Goal: Task Accomplishment & Management: Complete application form

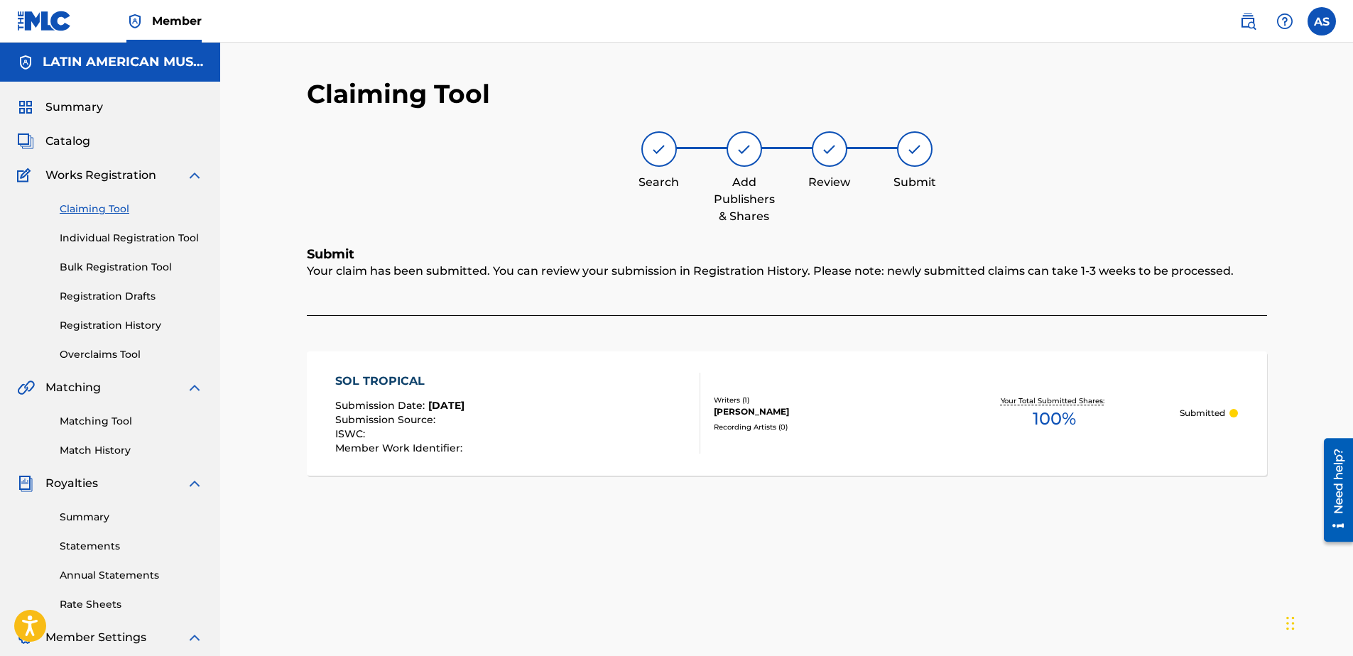
click at [1245, 28] on img at bounding box center [1247, 21] width 17 height 17
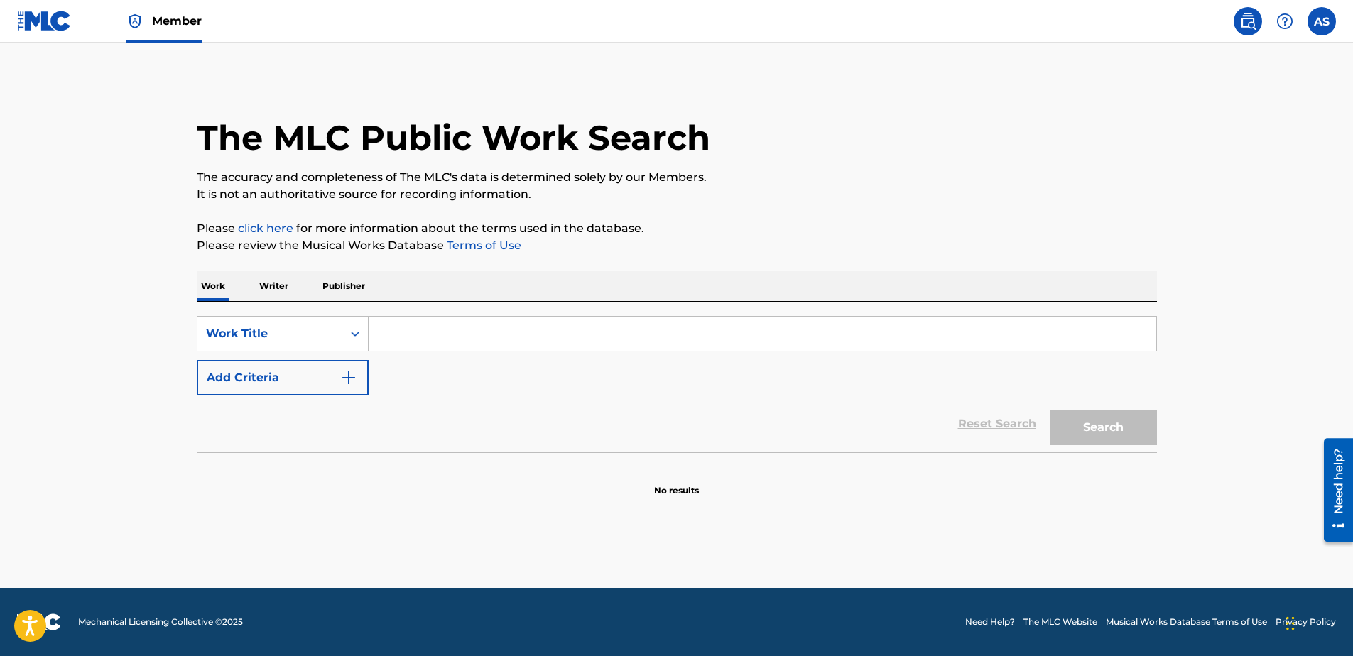
click at [409, 335] on input "Search Form" at bounding box center [763, 334] width 788 height 34
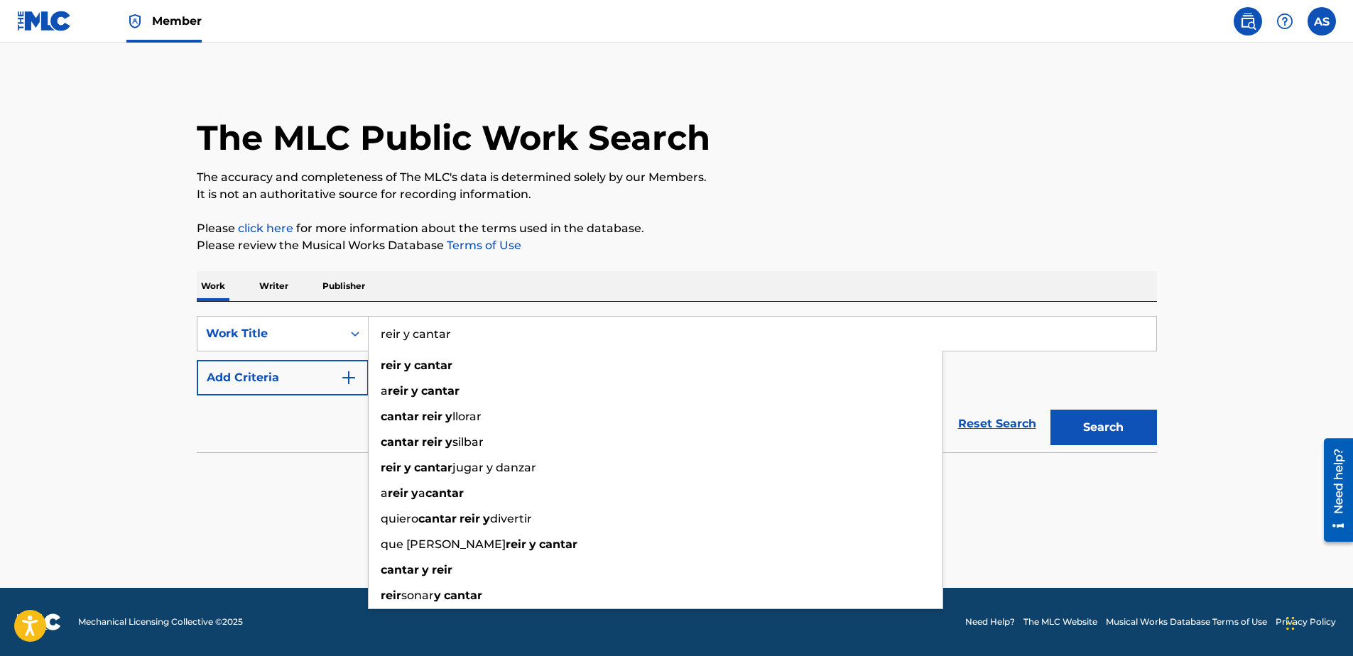
type input "reir y cantar"
click at [1050, 410] on button "Search" at bounding box center [1103, 428] width 107 height 36
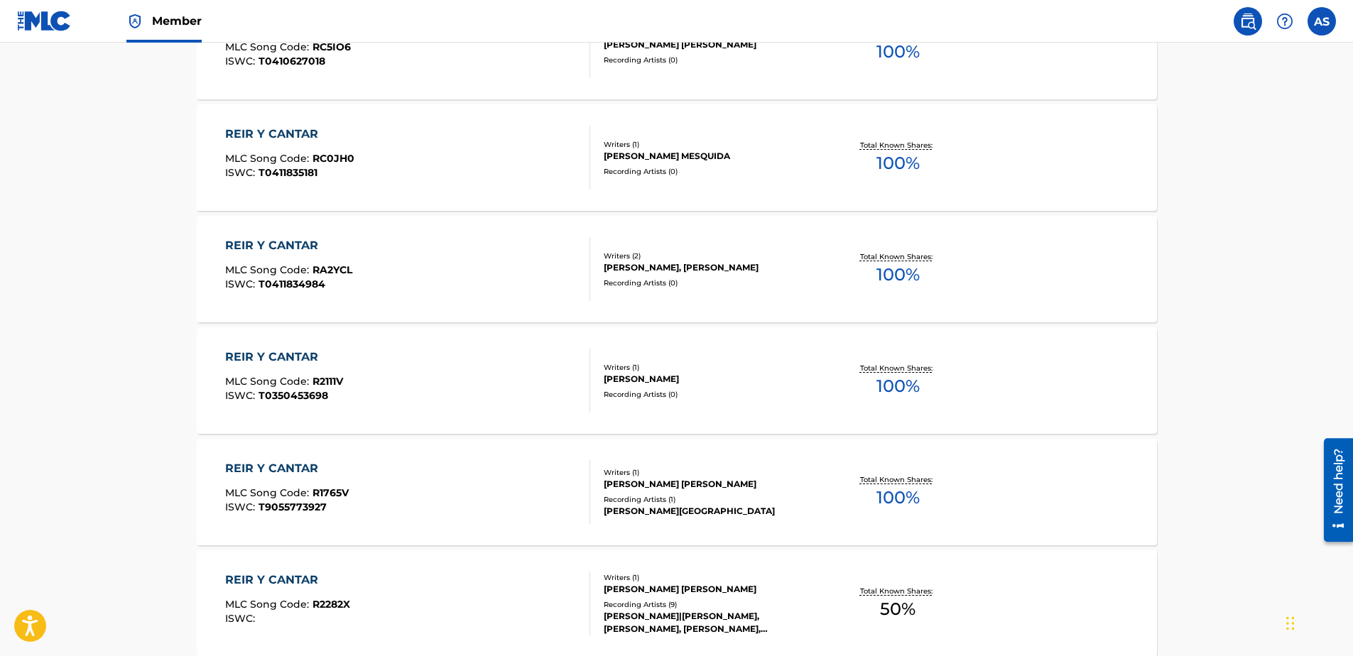
scroll to position [639, 0]
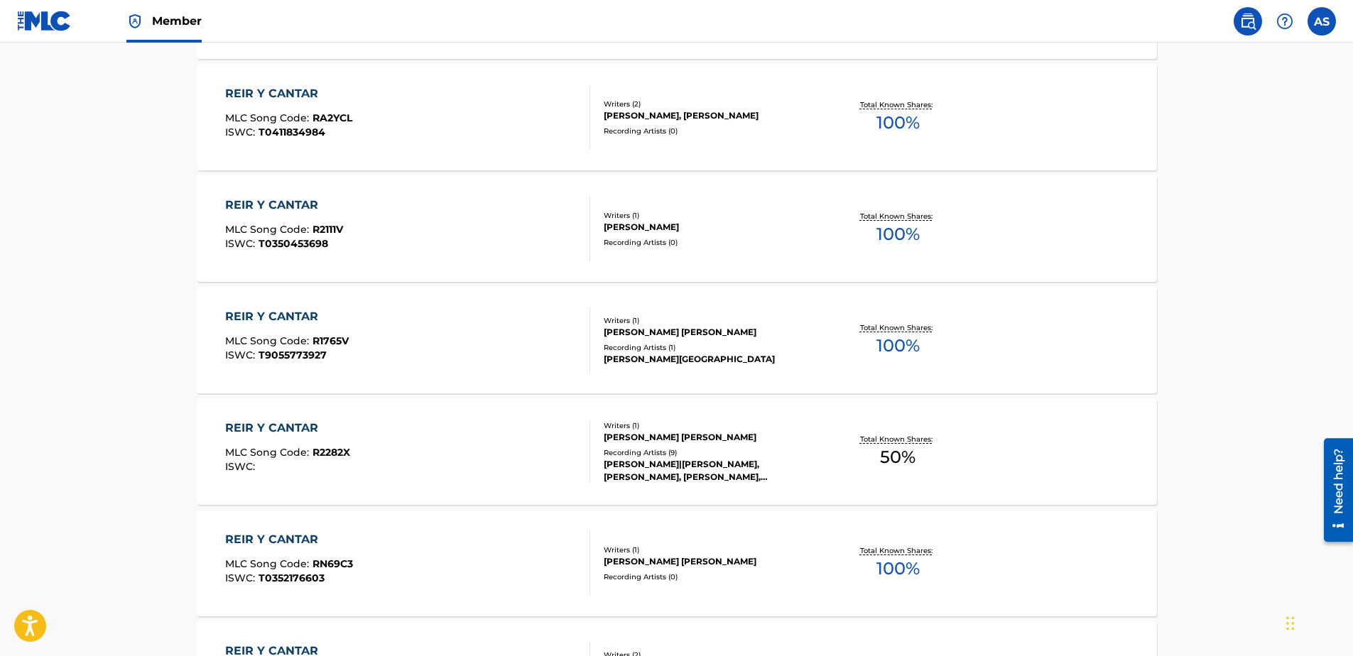
click at [504, 354] on div "REIR Y CANTAR MLC Song Code : R1765V ISWC : T9055773927" at bounding box center [407, 340] width 365 height 64
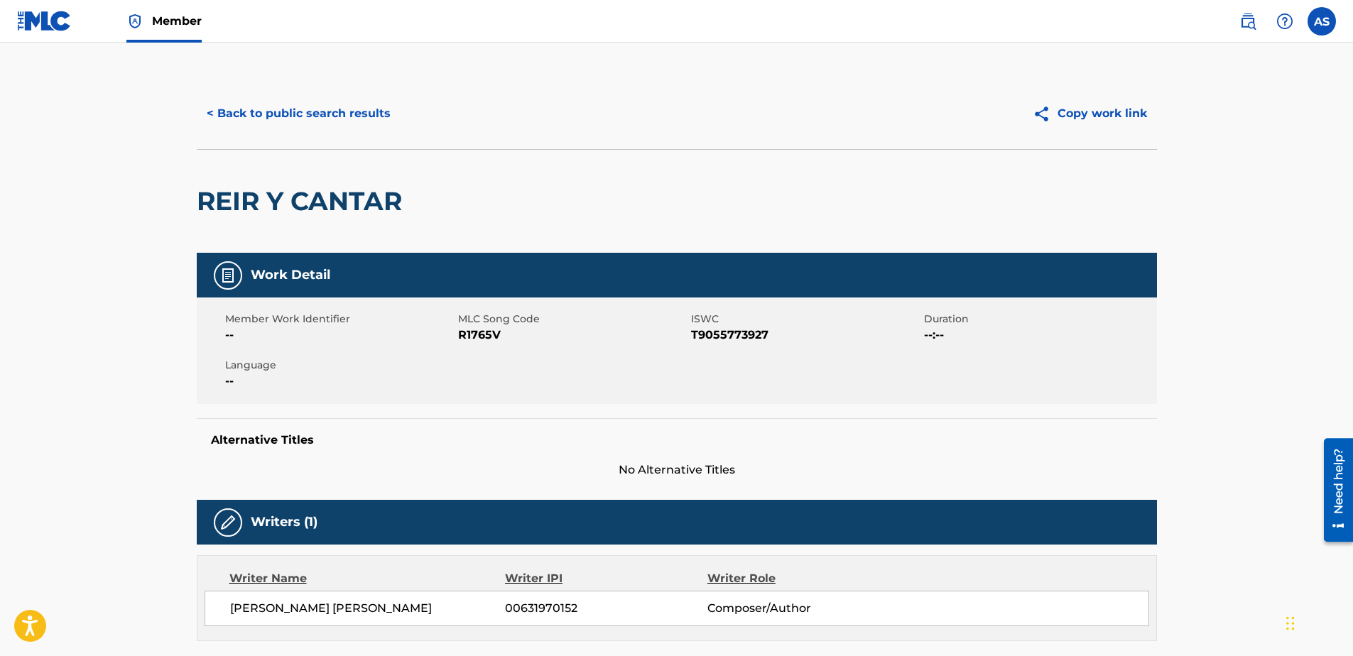
click at [340, 125] on button "< Back to public search results" at bounding box center [299, 114] width 204 height 36
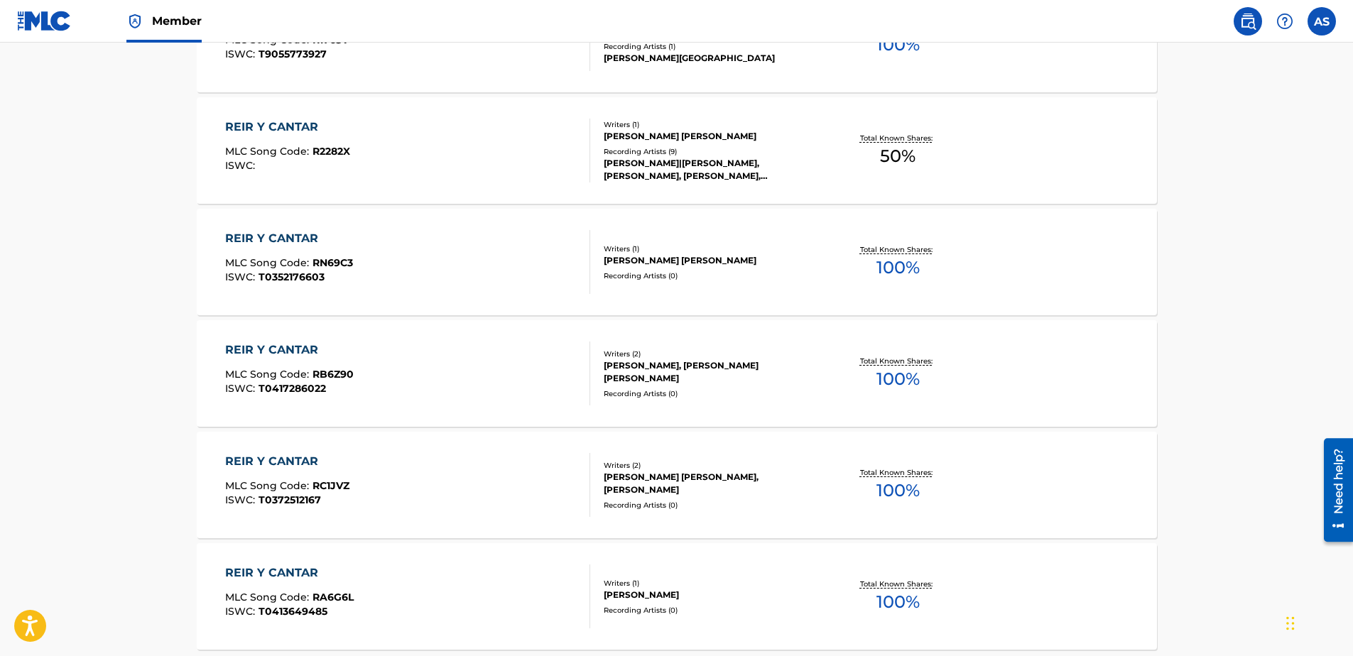
scroll to position [798, 0]
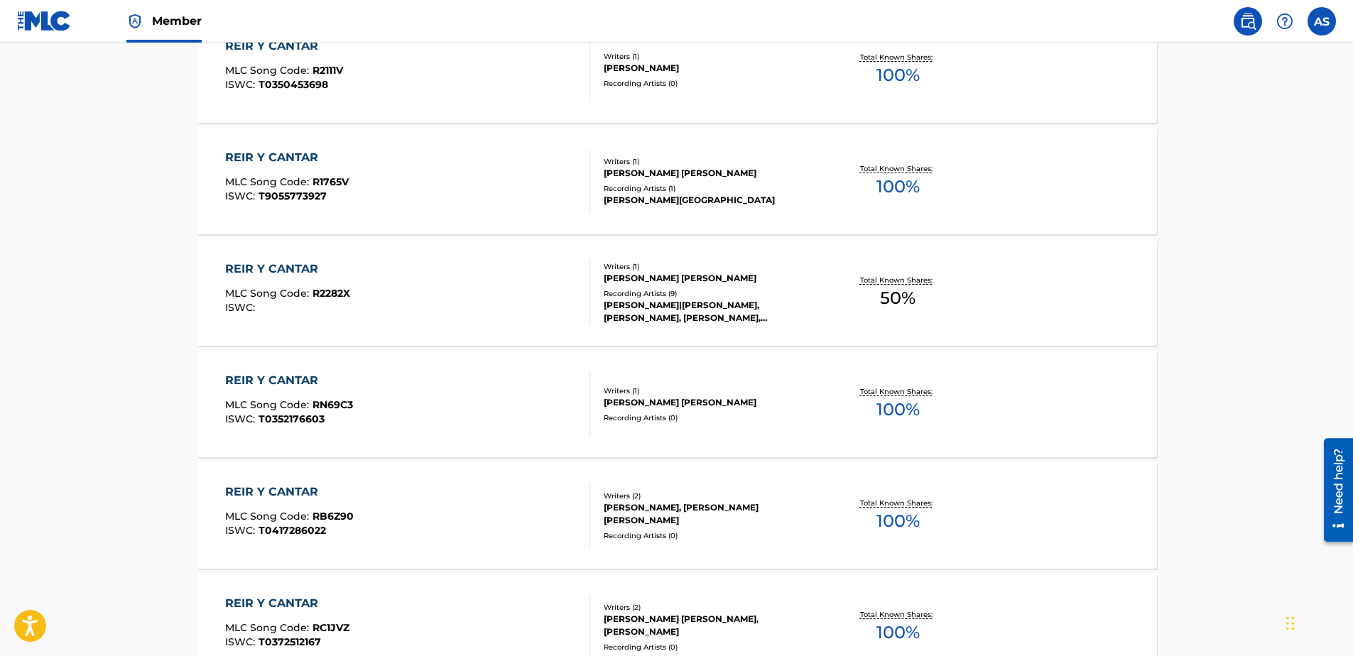
click at [494, 276] on div "REIR Y CANTAR MLC Song Code : R2282X ISWC :" at bounding box center [407, 293] width 365 height 64
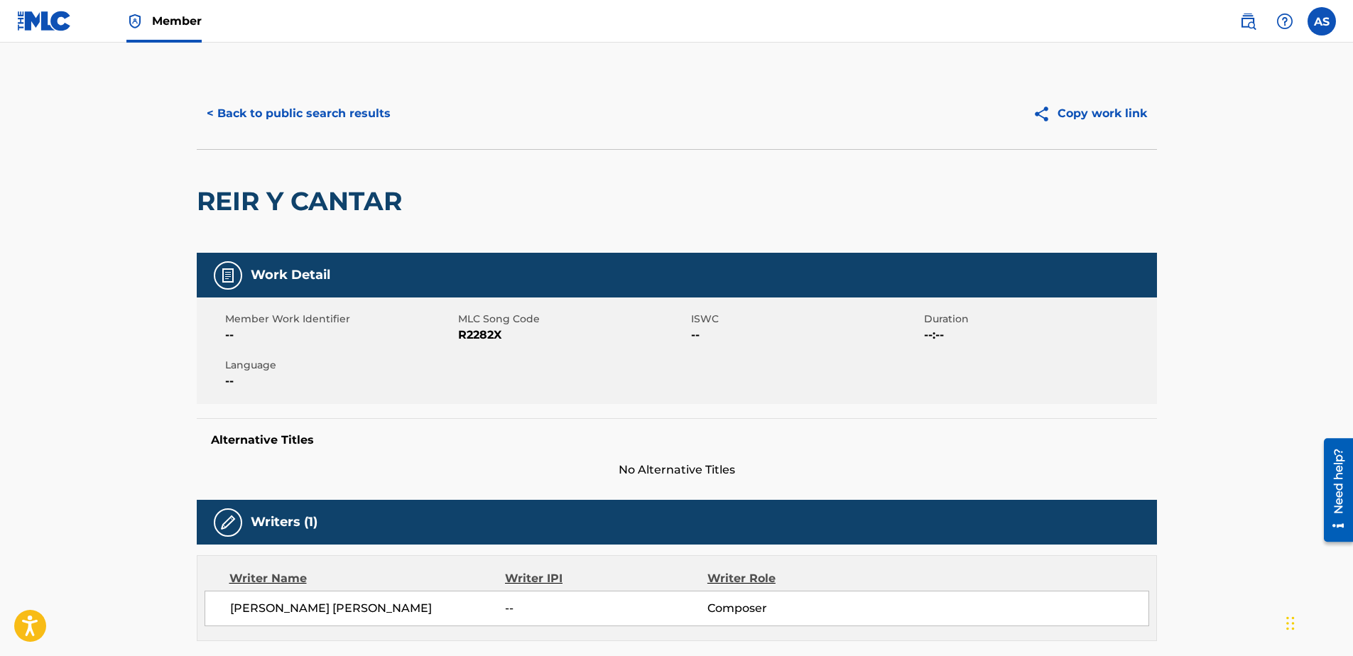
click at [263, 110] on button "< Back to public search results" at bounding box center [299, 114] width 204 height 36
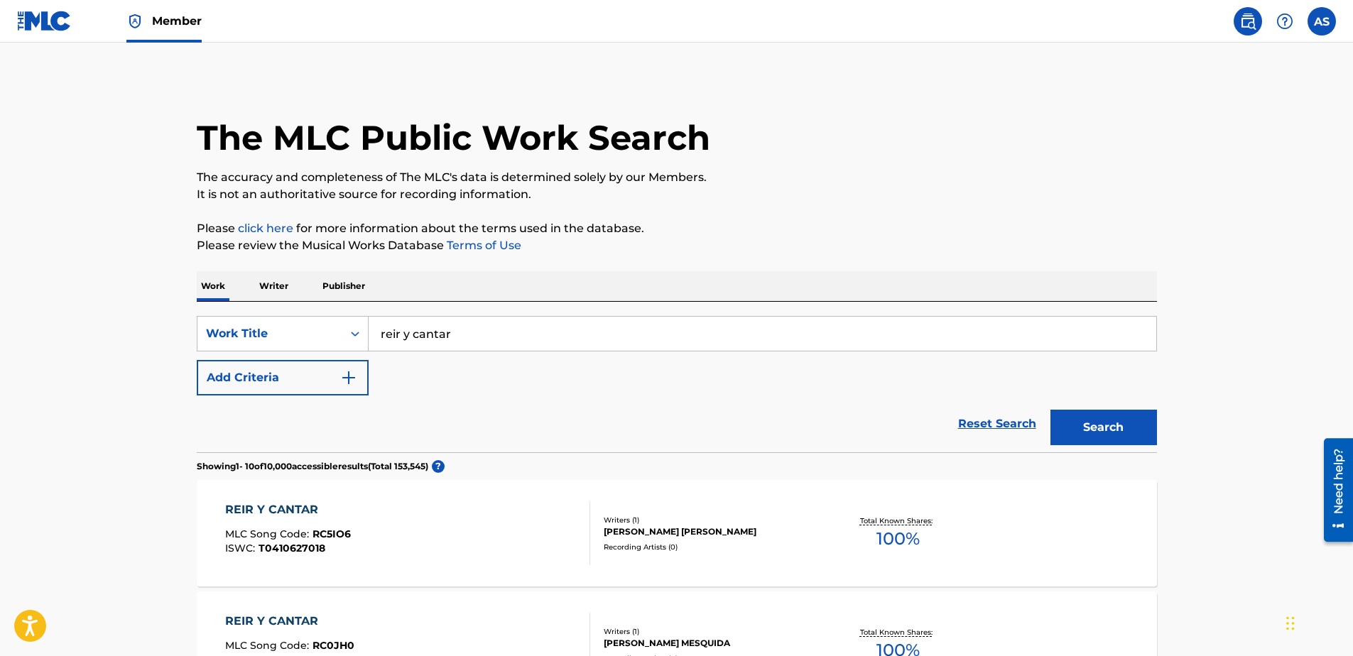
click at [164, 12] on link "Member" at bounding box center [163, 21] width 75 height 42
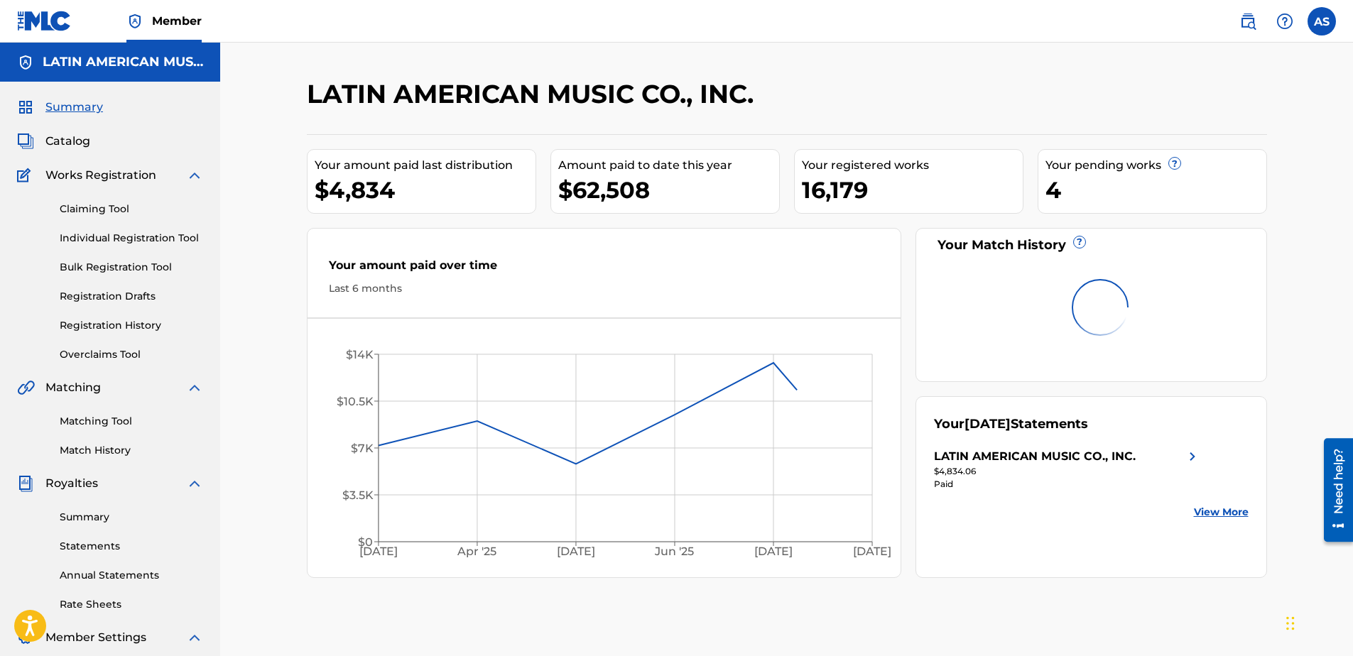
click at [97, 211] on link "Claiming Tool" at bounding box center [131, 209] width 143 height 15
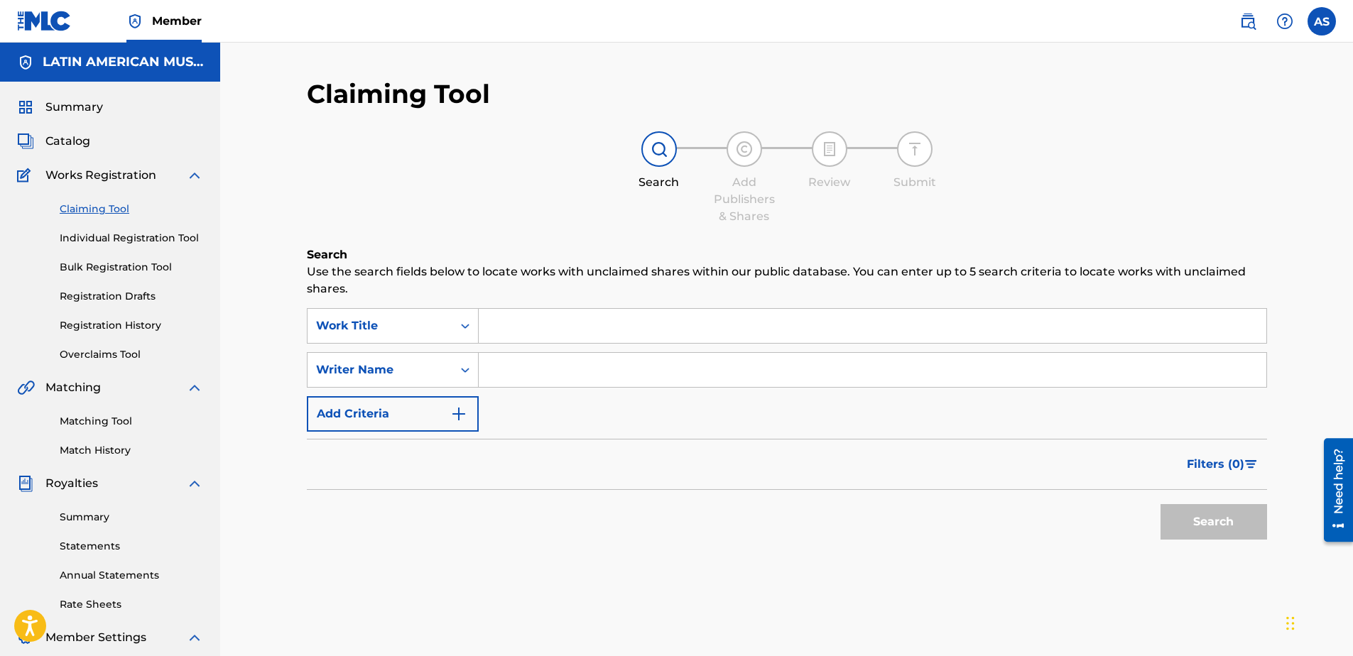
click at [496, 330] on input "Search Form" at bounding box center [873, 326] width 788 height 34
type input "e"
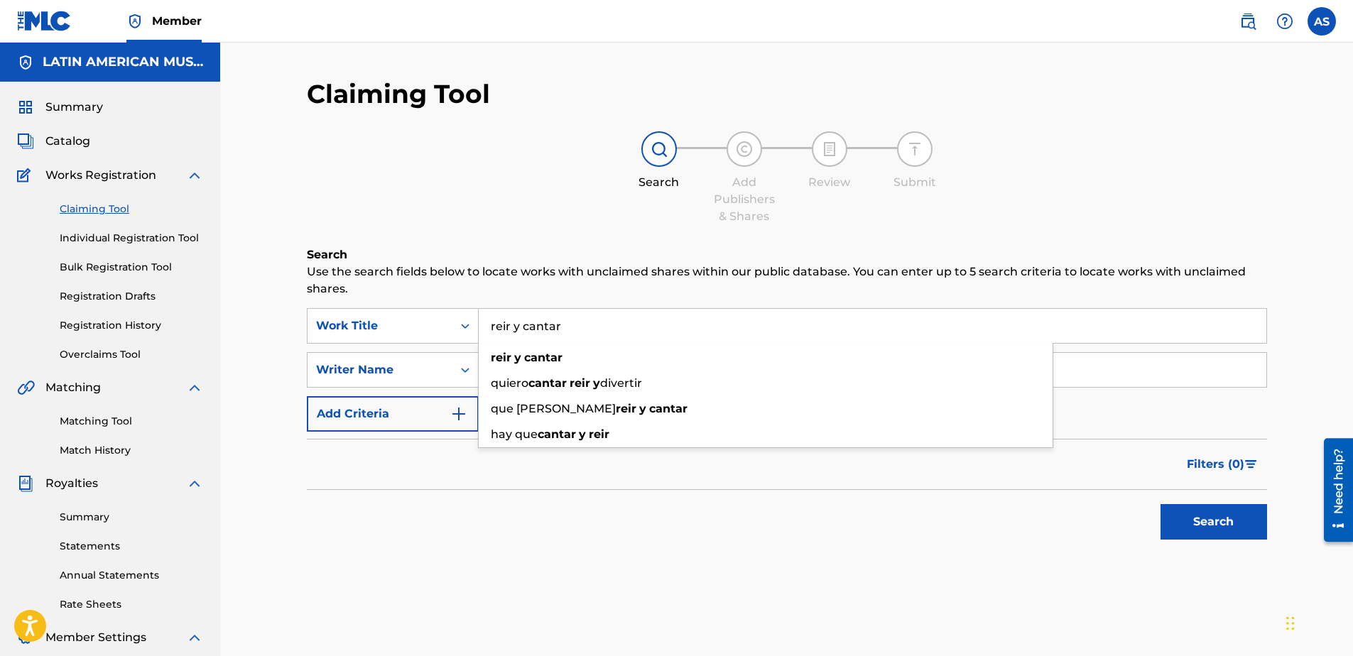
type input "reir y cantar"
click at [1161, 504] on button "Search" at bounding box center [1214, 522] width 107 height 36
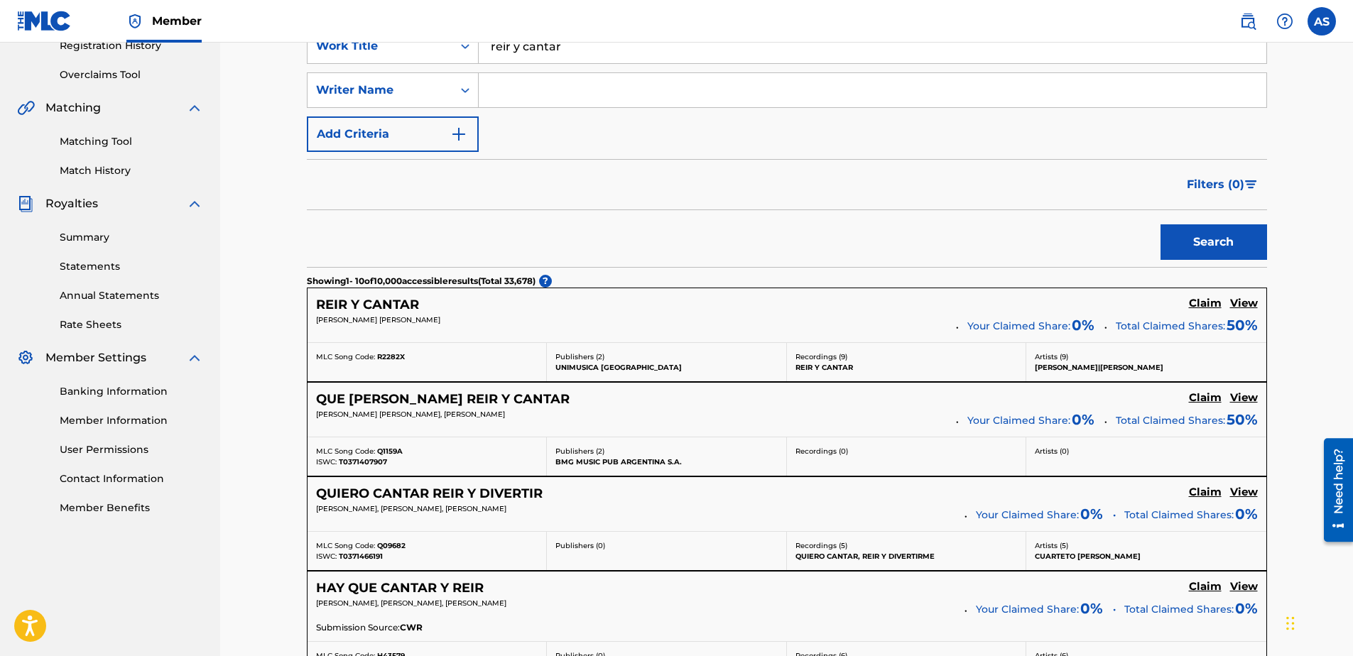
scroll to position [213, 0]
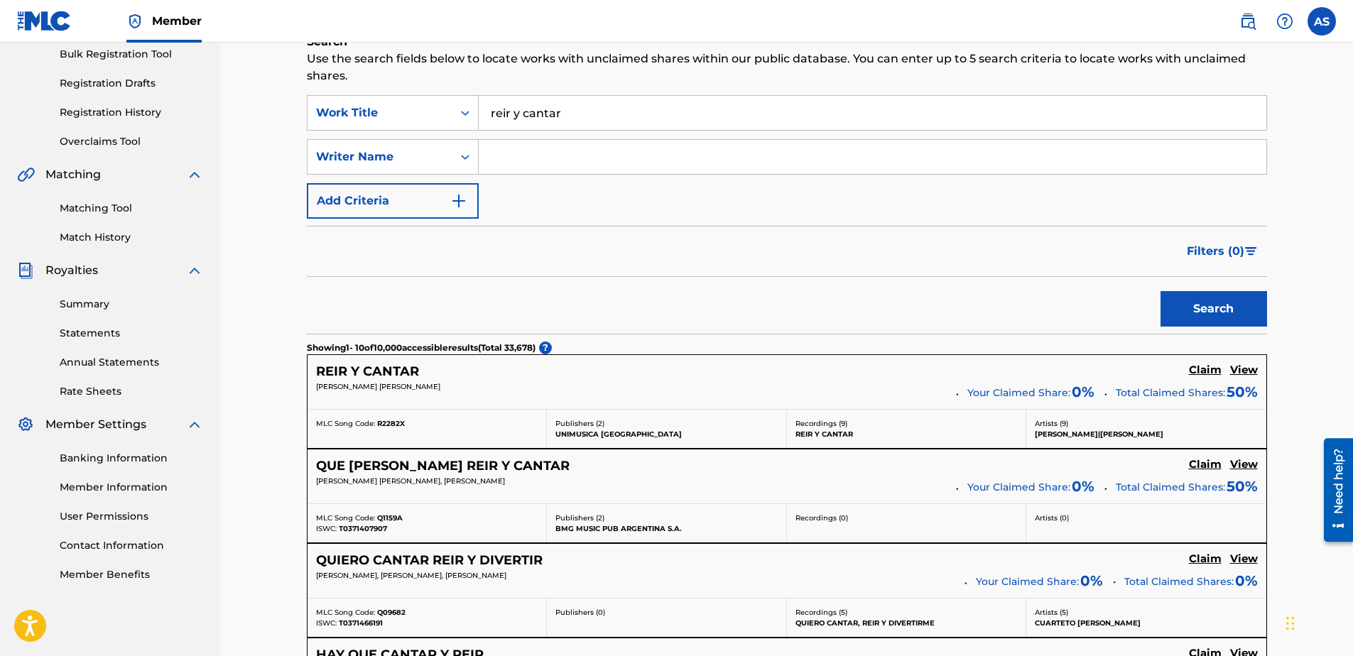
click at [1210, 371] on h5 "Claim" at bounding box center [1205, 370] width 33 height 13
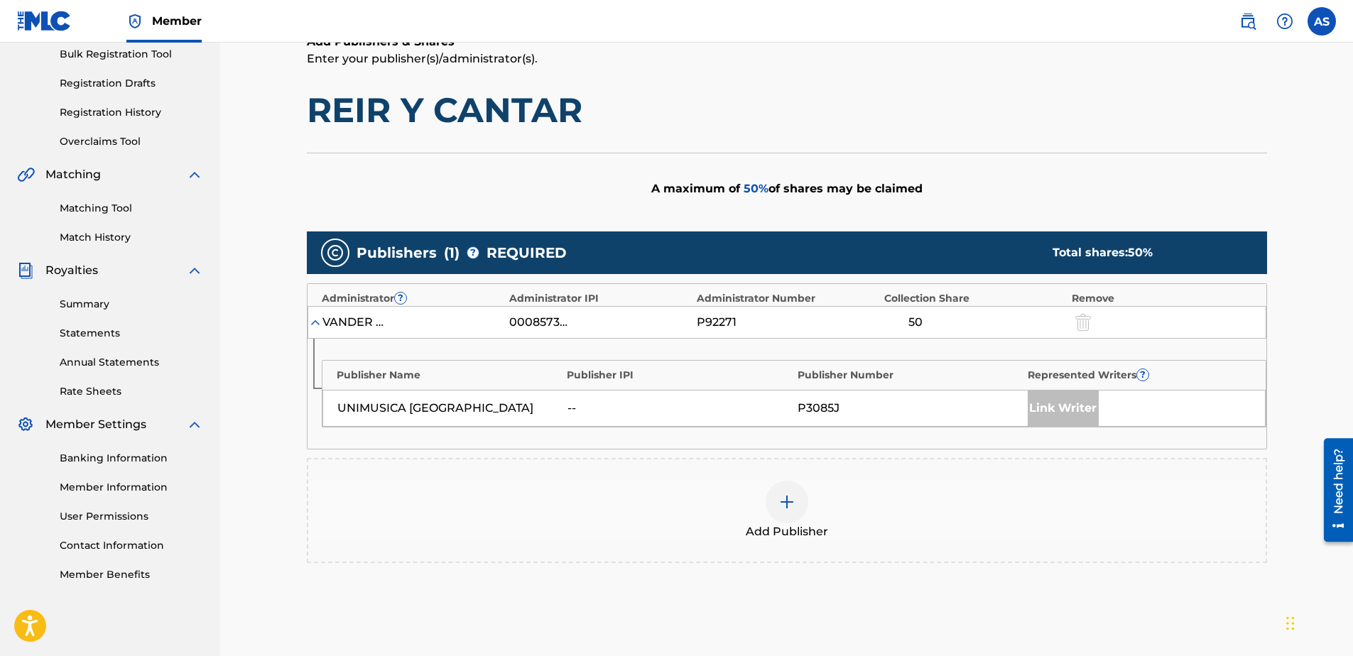
click at [785, 506] on img at bounding box center [786, 502] width 17 height 17
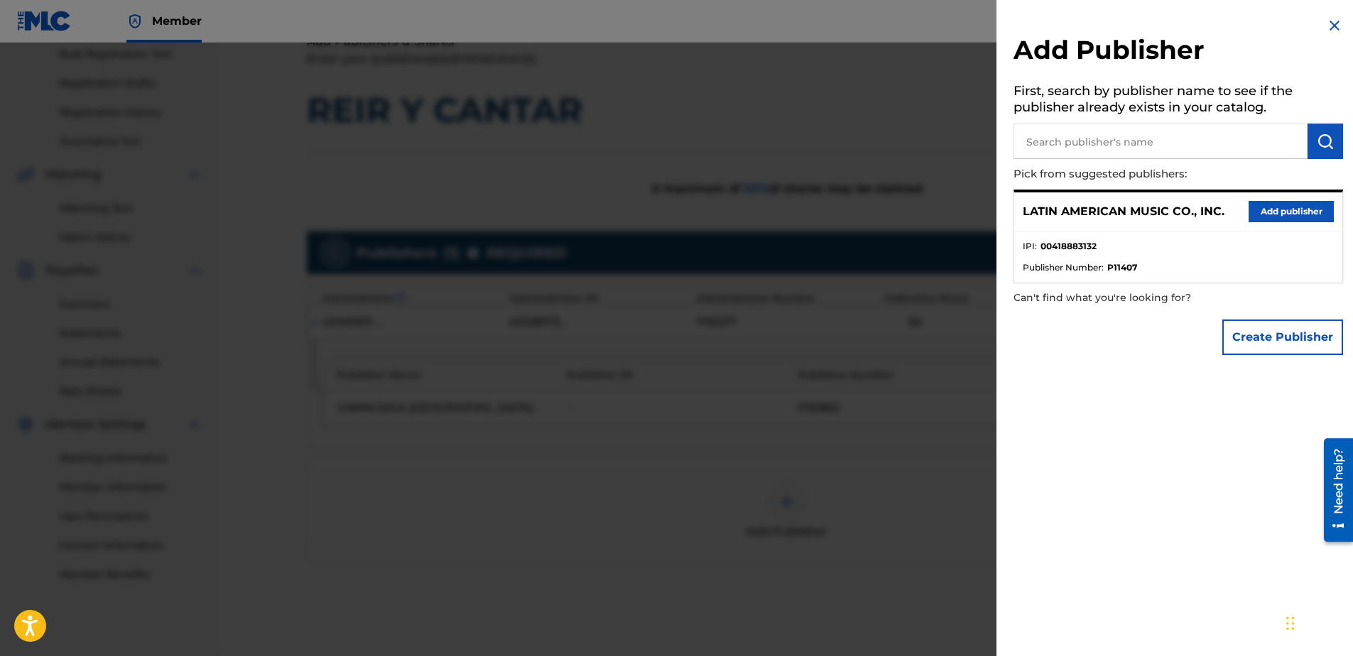
click at [1291, 214] on button "Add publisher" at bounding box center [1291, 211] width 85 height 21
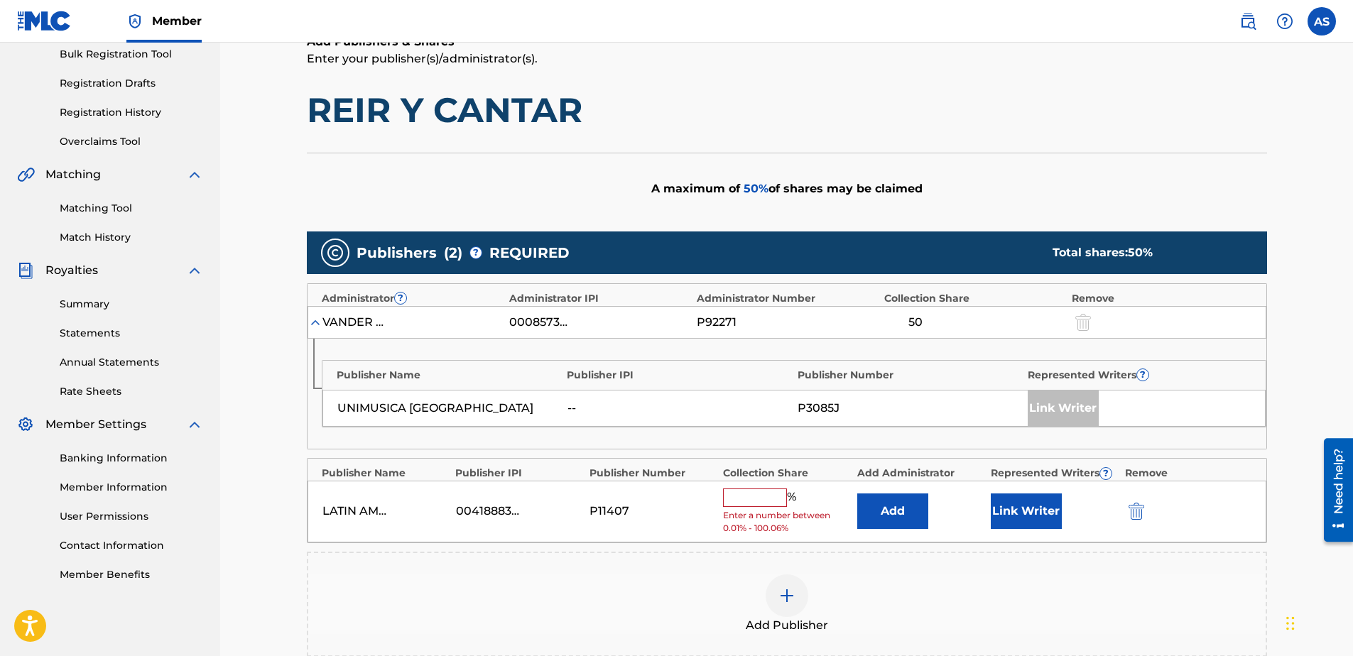
click at [746, 498] on input "text" at bounding box center [755, 498] width 64 height 18
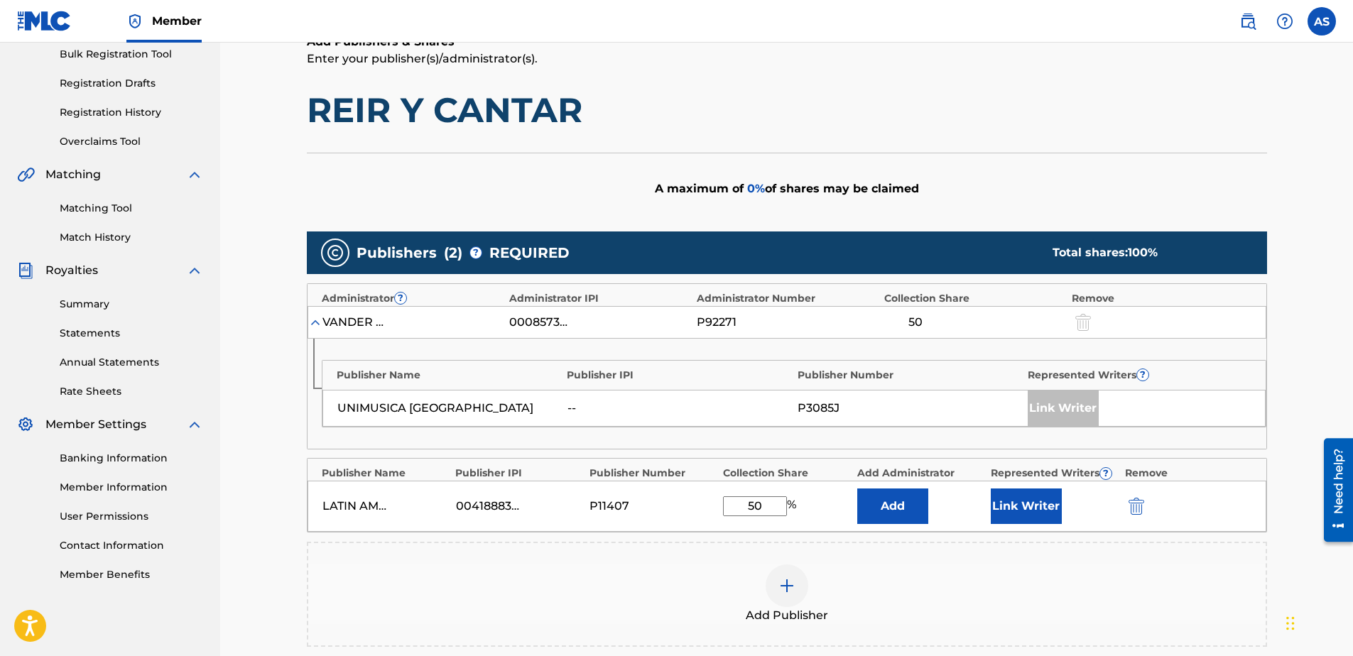
type input "50"
click at [1016, 515] on button "Link Writer" at bounding box center [1026, 507] width 71 height 36
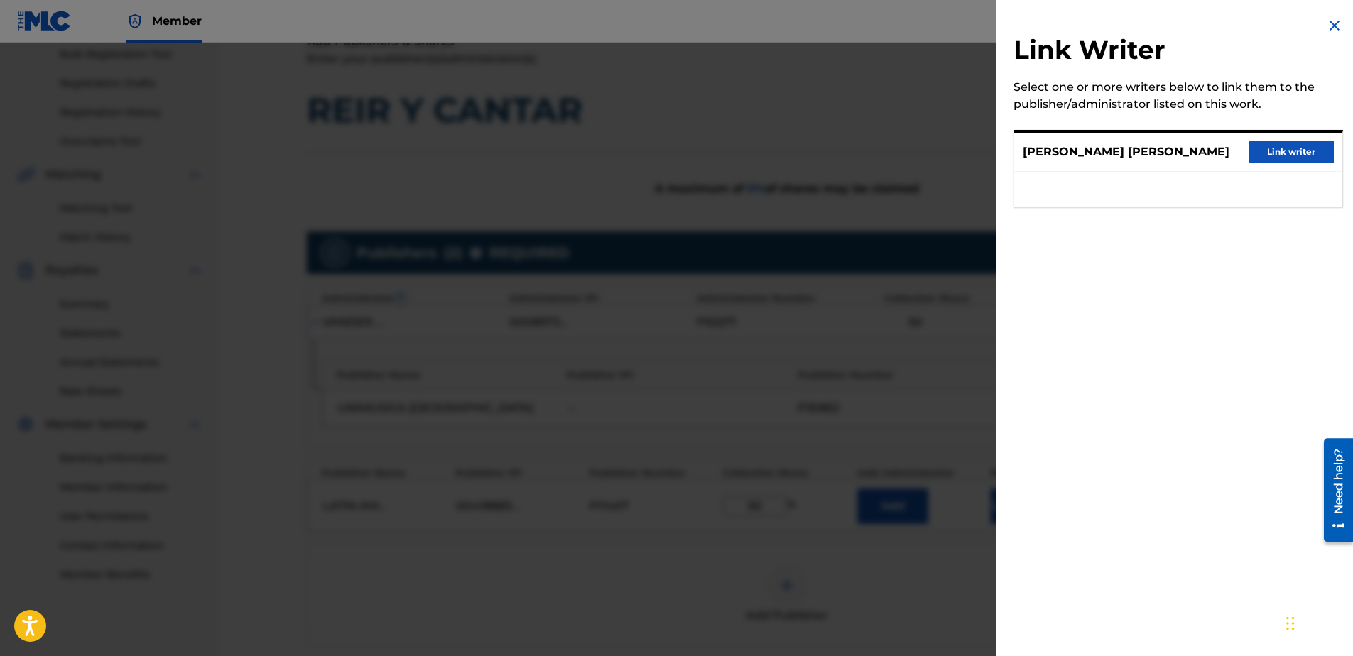
click at [1223, 327] on div "Link Writer Select one or more writers below to link them to the publisher/admi…" at bounding box center [1178, 328] width 364 height 656
click at [1166, 92] on div "Select one or more writers below to link them to the publisher/administrator li…" at bounding box center [1179, 96] width 330 height 34
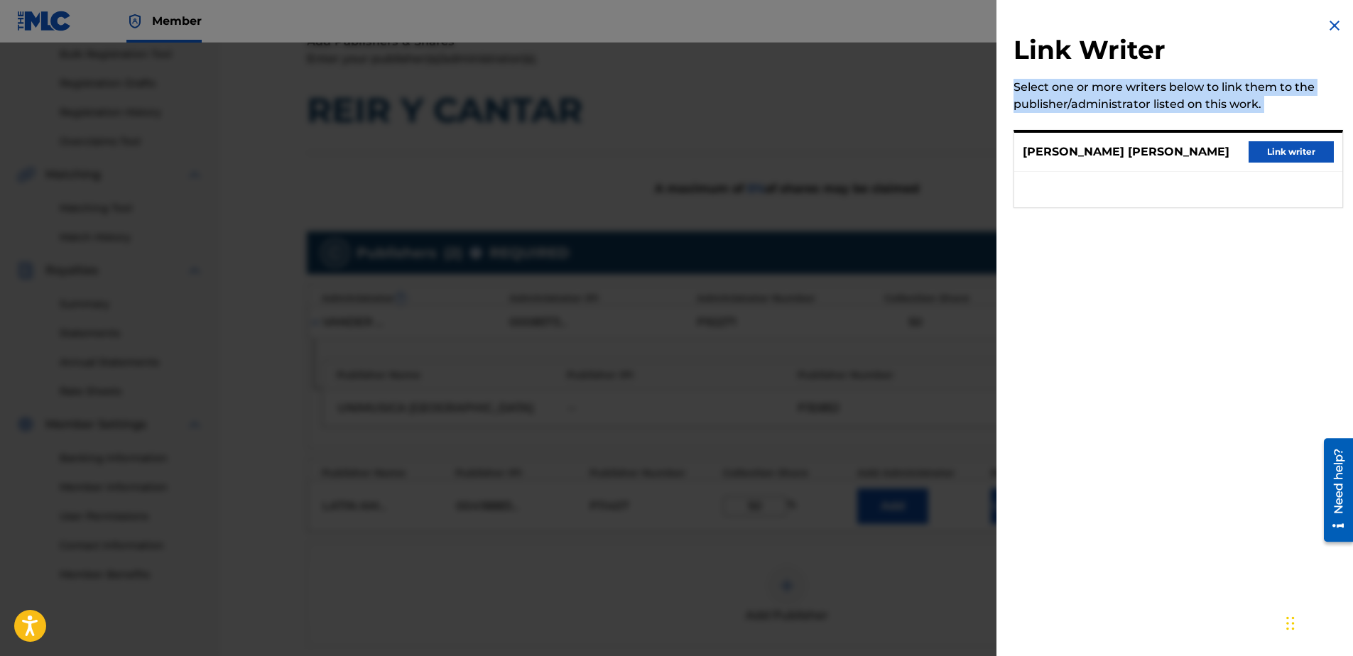
click at [1166, 92] on div "Select one or more writers below to link them to the publisher/administrator li…" at bounding box center [1179, 96] width 330 height 34
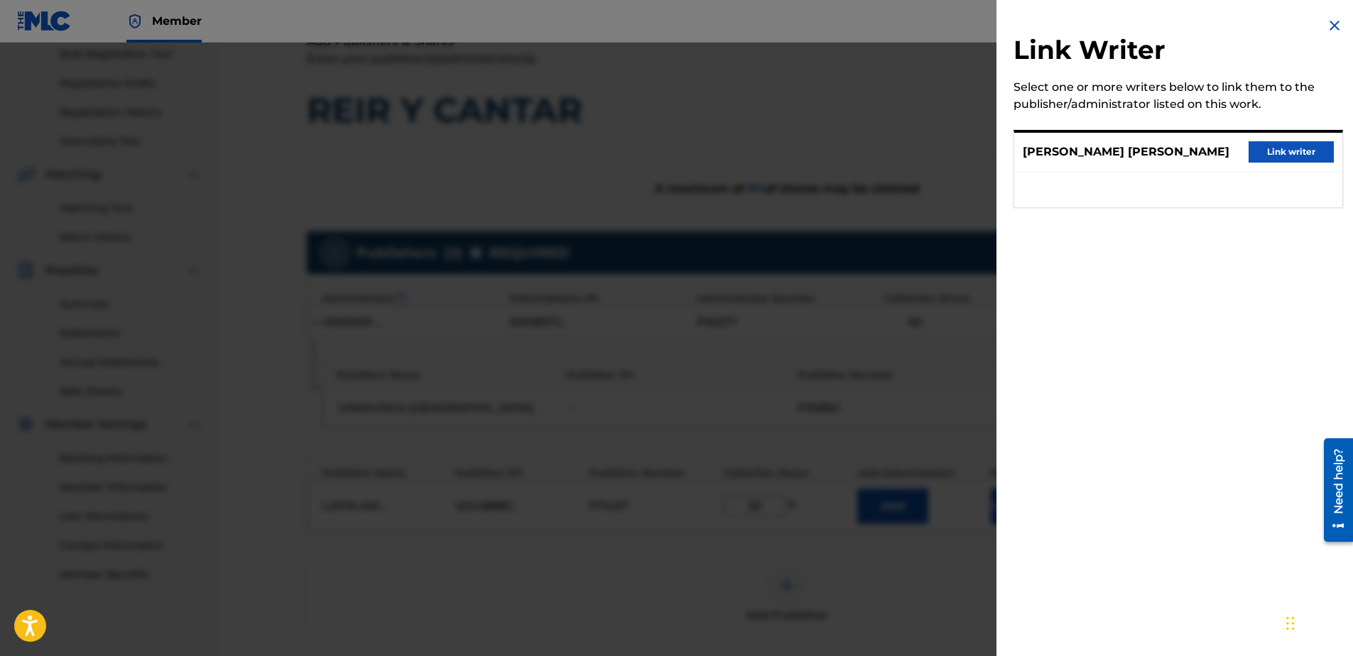
drag, startPoint x: 1166, startPoint y: 92, endPoint x: 1165, endPoint y: 340, distance: 247.9
click at [1167, 340] on div "Link Writer Select one or more writers below to link them to the publisher/admi…" at bounding box center [1178, 328] width 364 height 656
click at [1326, 25] on img at bounding box center [1334, 25] width 17 height 17
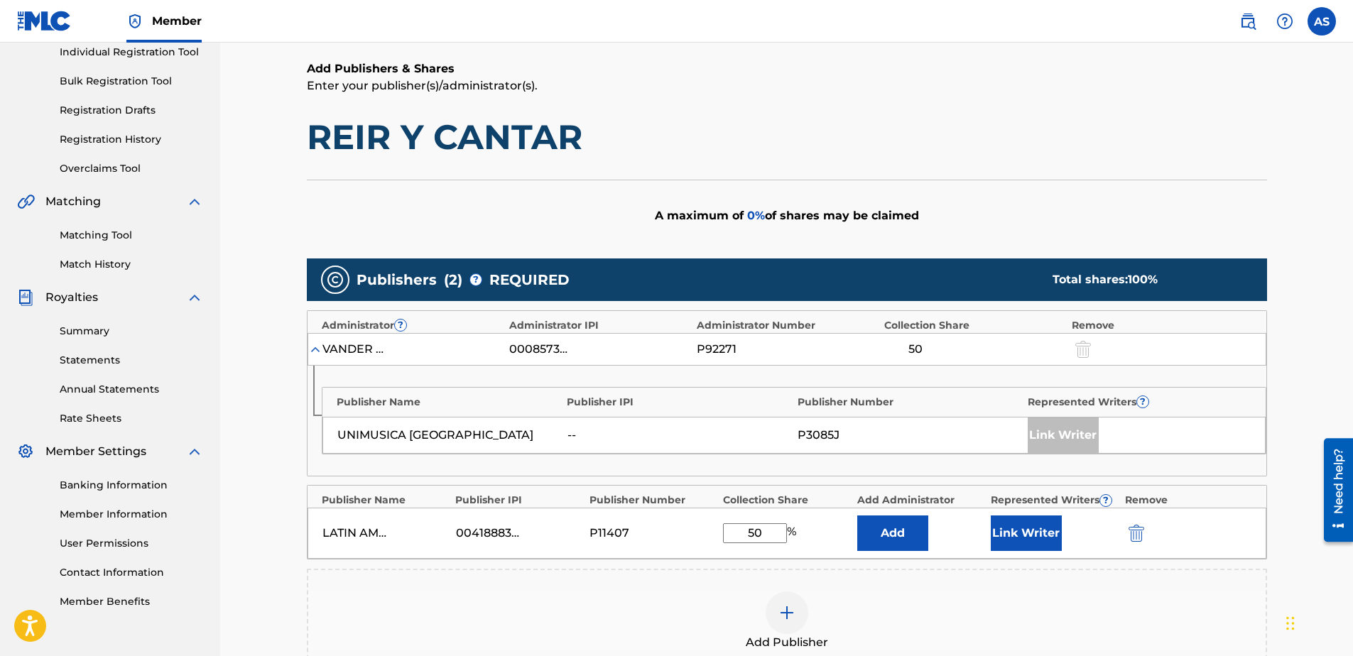
scroll to position [355, 0]
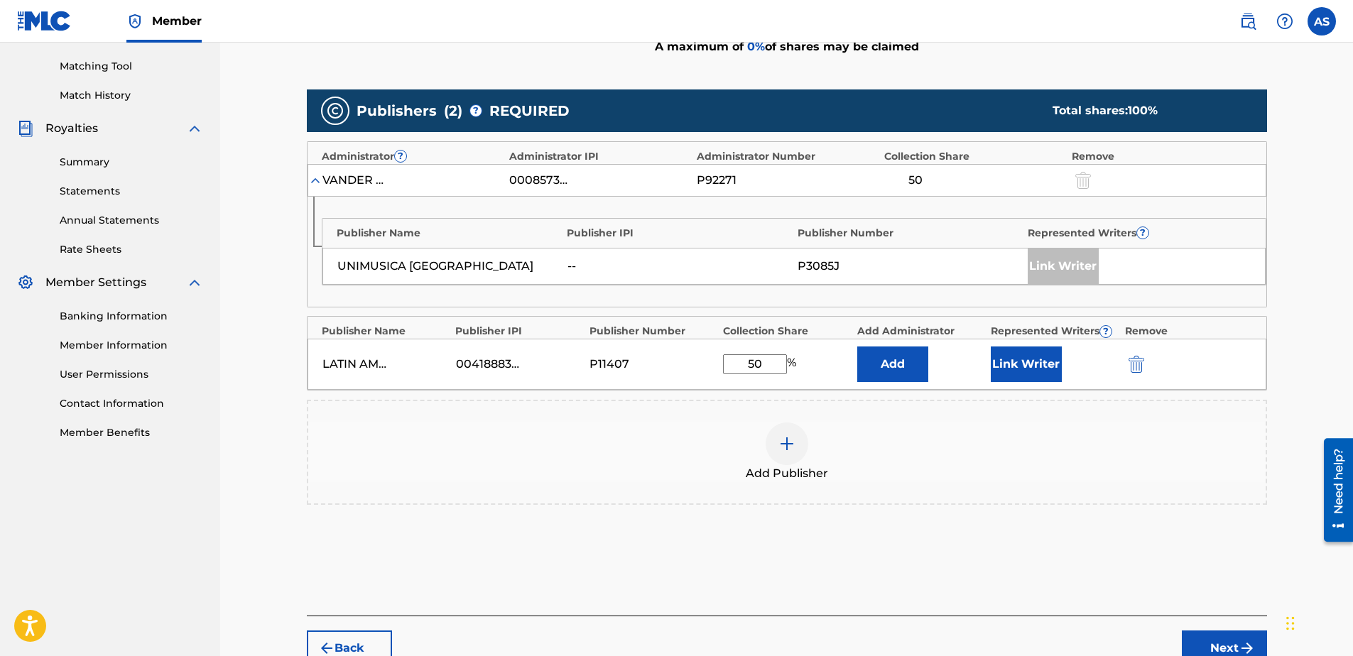
click at [1053, 371] on button "Link Writer" at bounding box center [1026, 365] width 71 height 36
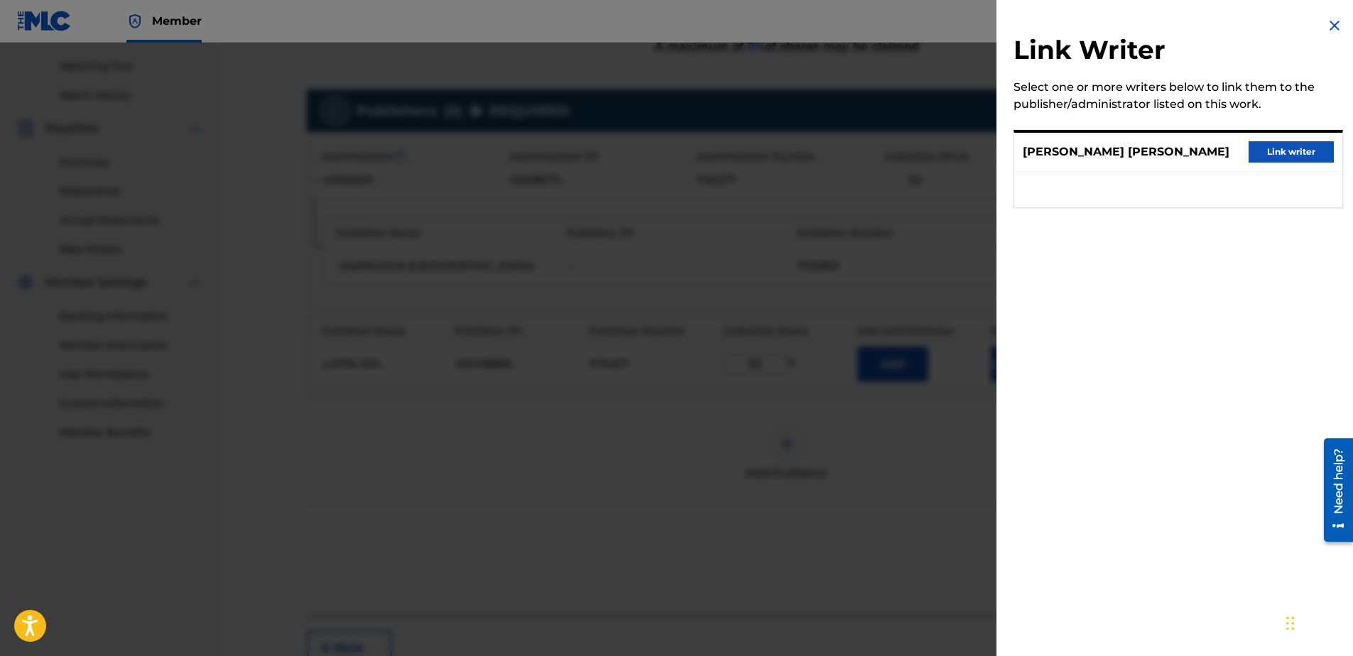
click at [1201, 354] on div "Link Writer Select one or more writers below to link them to the publisher/admi…" at bounding box center [1178, 328] width 364 height 656
click at [1041, 268] on div "Link Writer Select one or more writers below to link them to the publisher/admi…" at bounding box center [1178, 328] width 364 height 656
click at [1037, 271] on div "Link Writer Select one or more writers below to link them to the publisher/admi…" at bounding box center [1178, 328] width 364 height 656
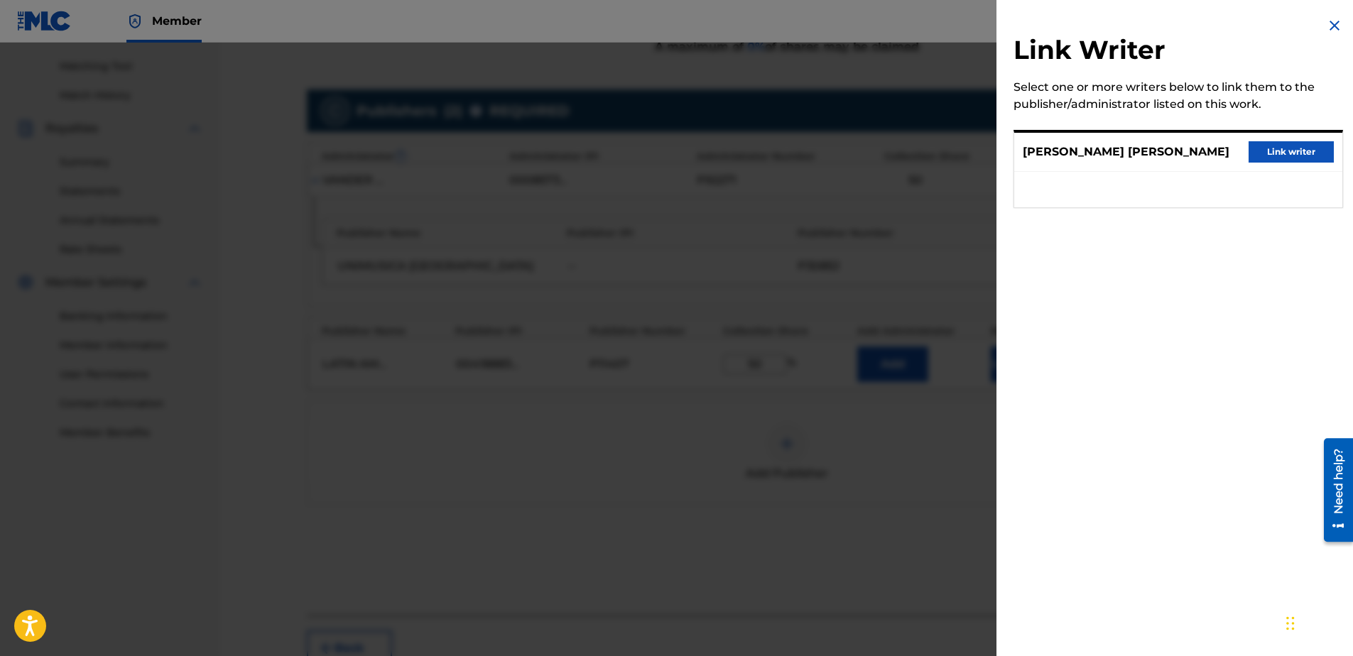
click at [1326, 23] on img at bounding box center [1334, 25] width 17 height 17
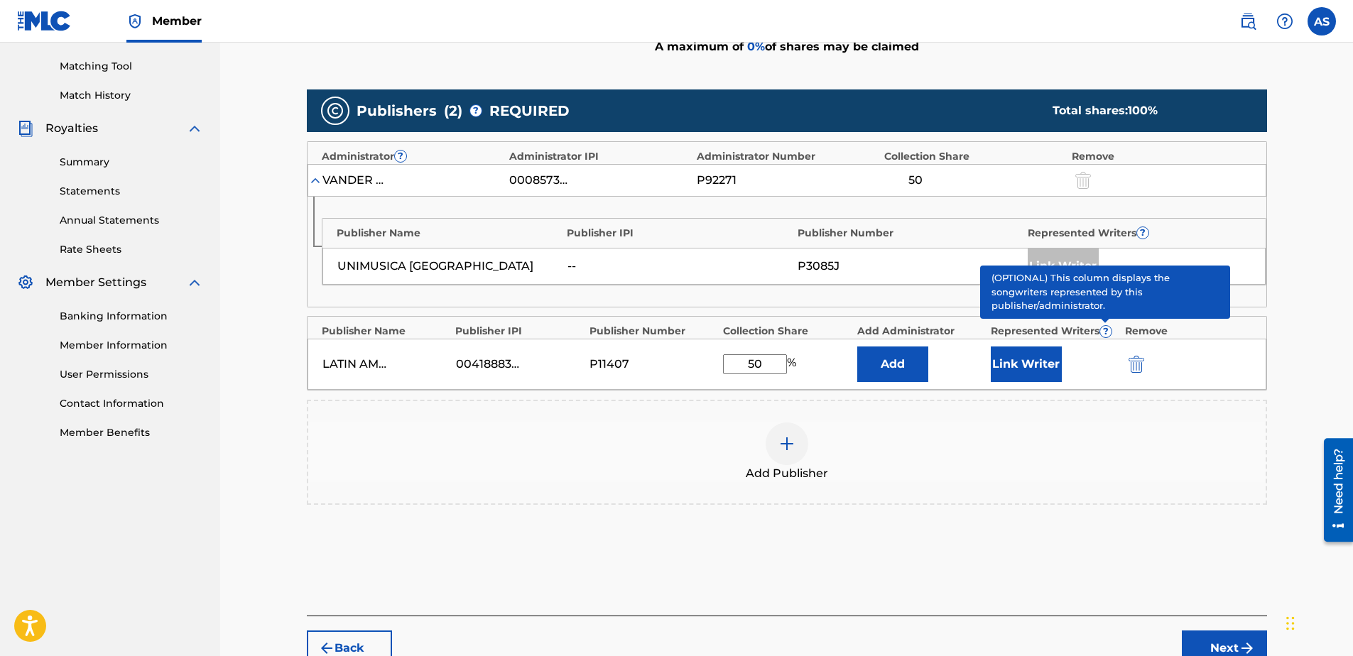
click at [1104, 332] on span "?" at bounding box center [1105, 331] width 11 height 11
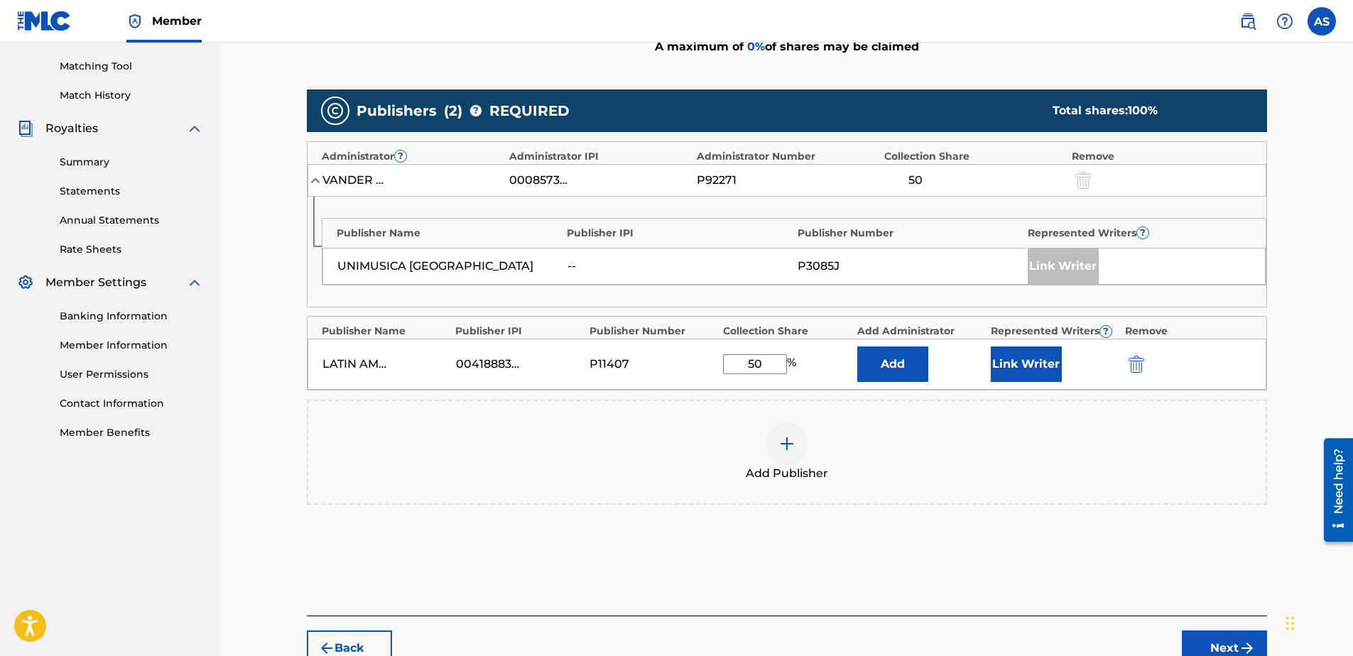
click at [315, 182] on img at bounding box center [315, 180] width 14 height 14
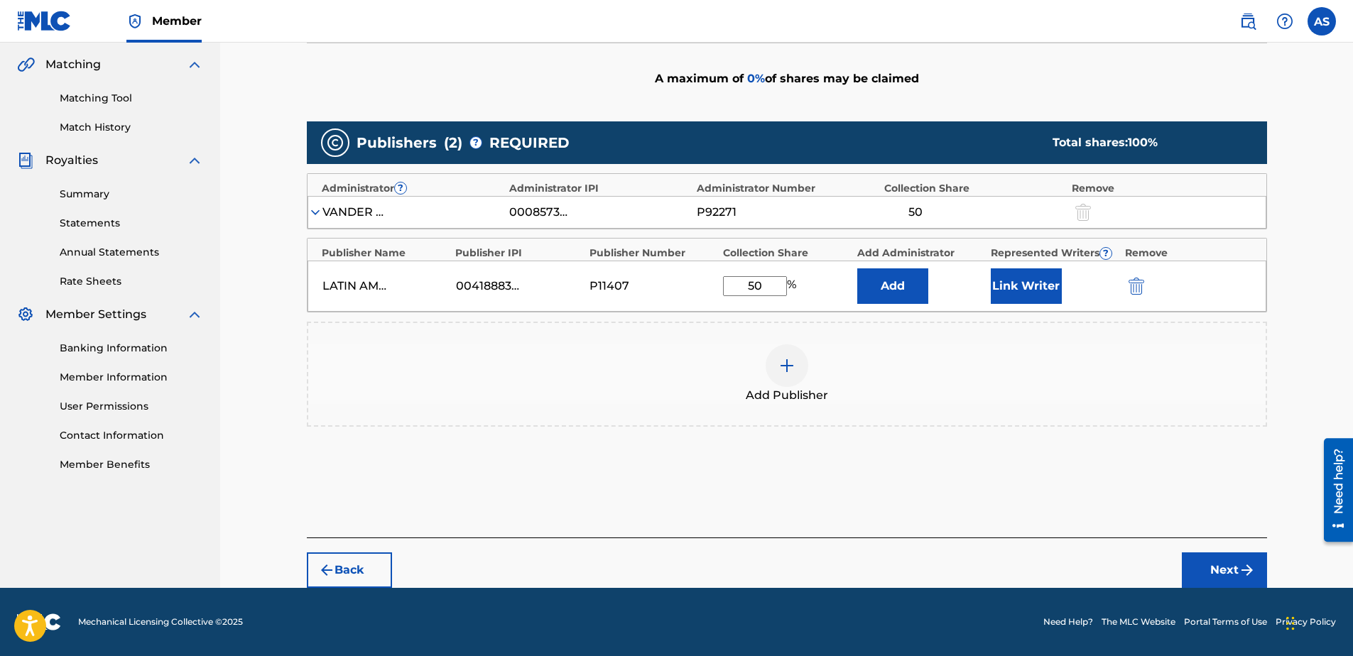
click at [319, 212] on img at bounding box center [315, 212] width 14 height 14
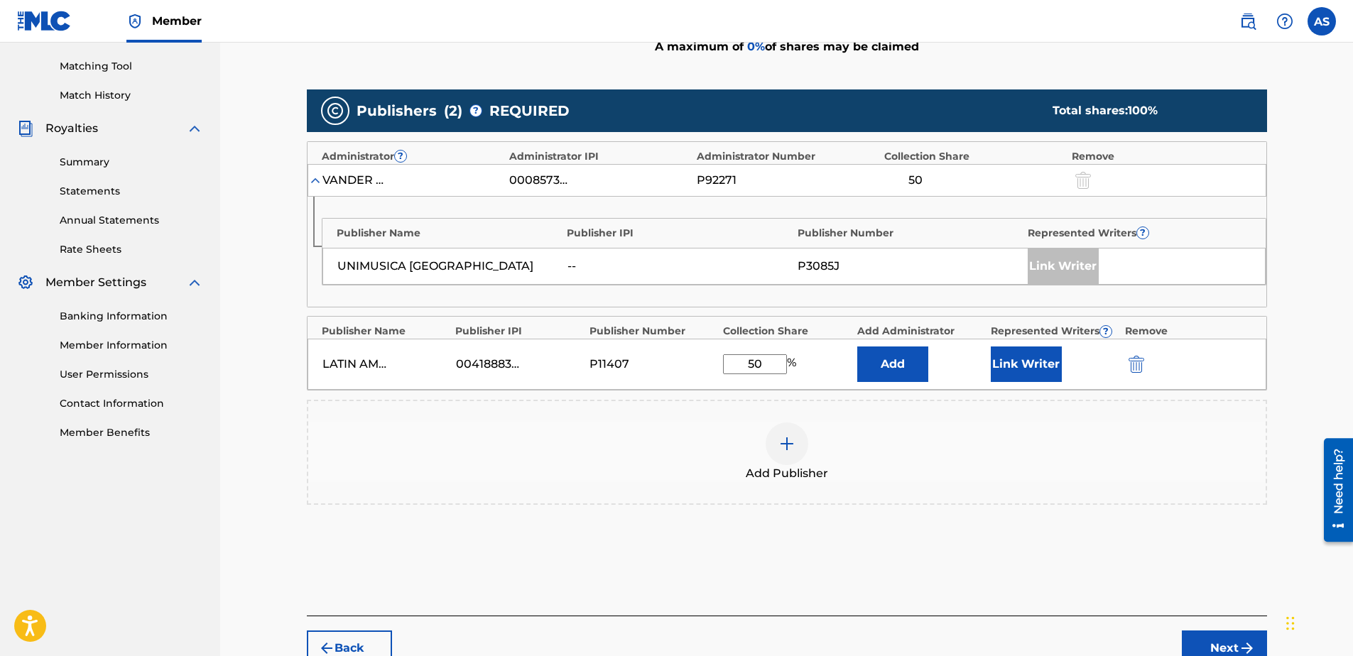
click at [644, 362] on div "P11407" at bounding box center [622, 364] width 64 height 17
drag, startPoint x: 644, startPoint y: 362, endPoint x: 598, endPoint y: 479, distance: 126.0
click at [598, 479] on div "Add Publisher" at bounding box center [786, 453] width 957 height 60
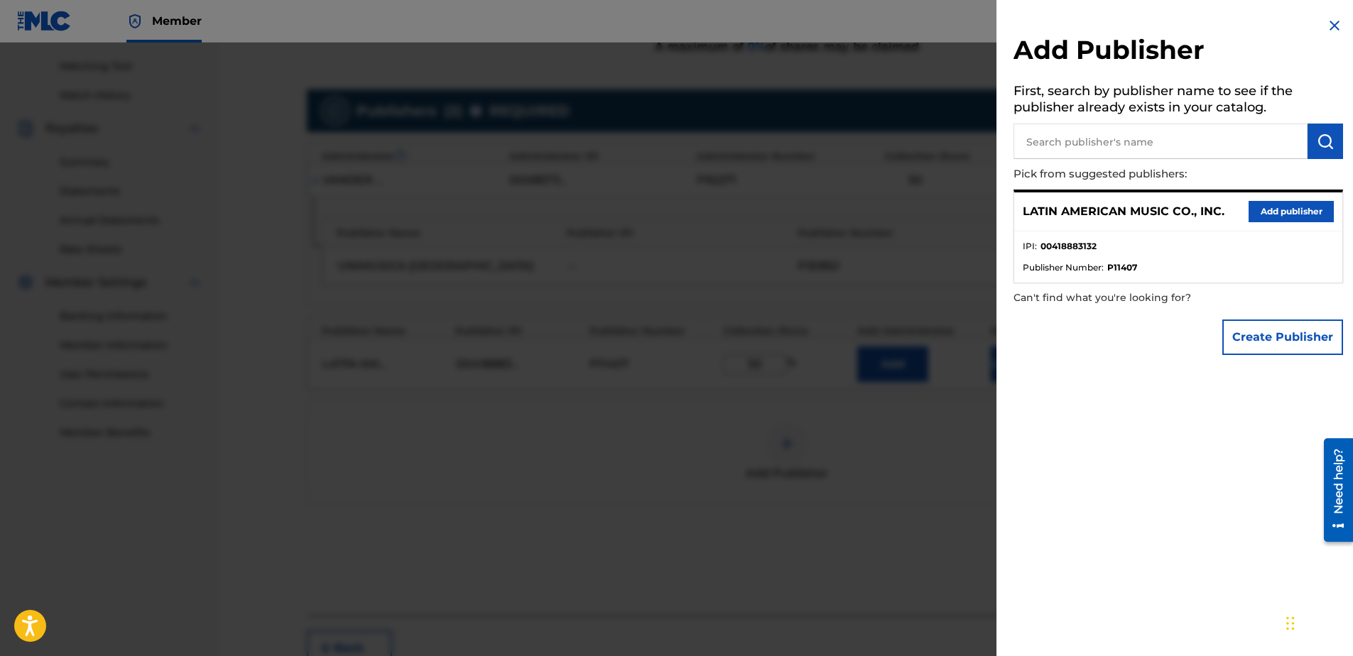
click at [695, 491] on div at bounding box center [676, 371] width 1353 height 656
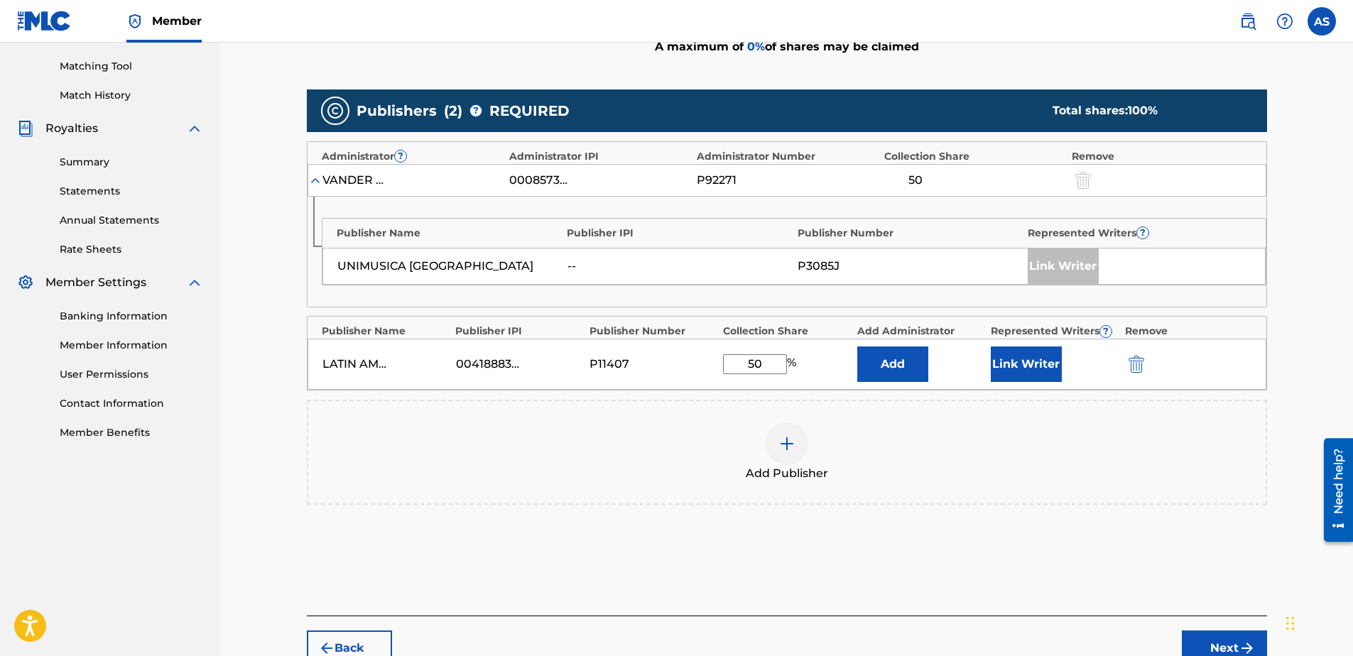
click at [526, 523] on div "Publishers ( 2 ) ? REQUIRED Total shares: 100 % Administrator ? Administrator I…" at bounding box center [787, 317] width 960 height 471
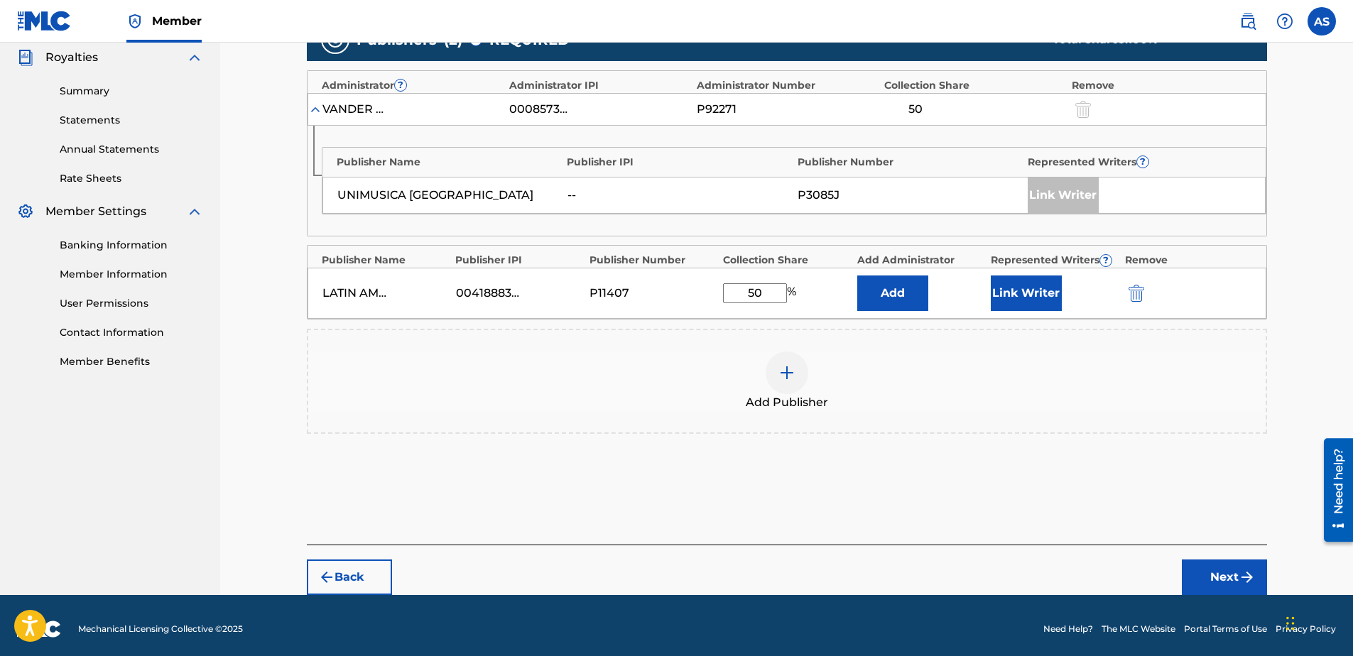
click at [1205, 577] on button "Next" at bounding box center [1224, 578] width 85 height 36
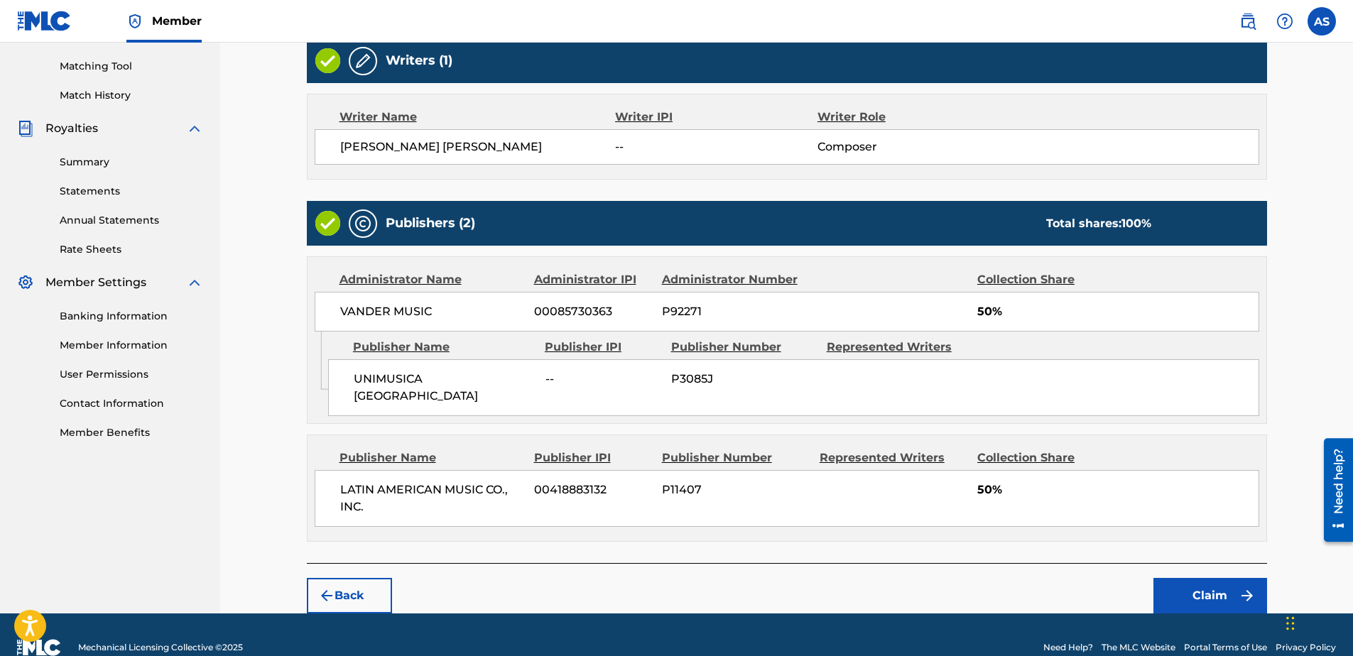
scroll to position [367, 0]
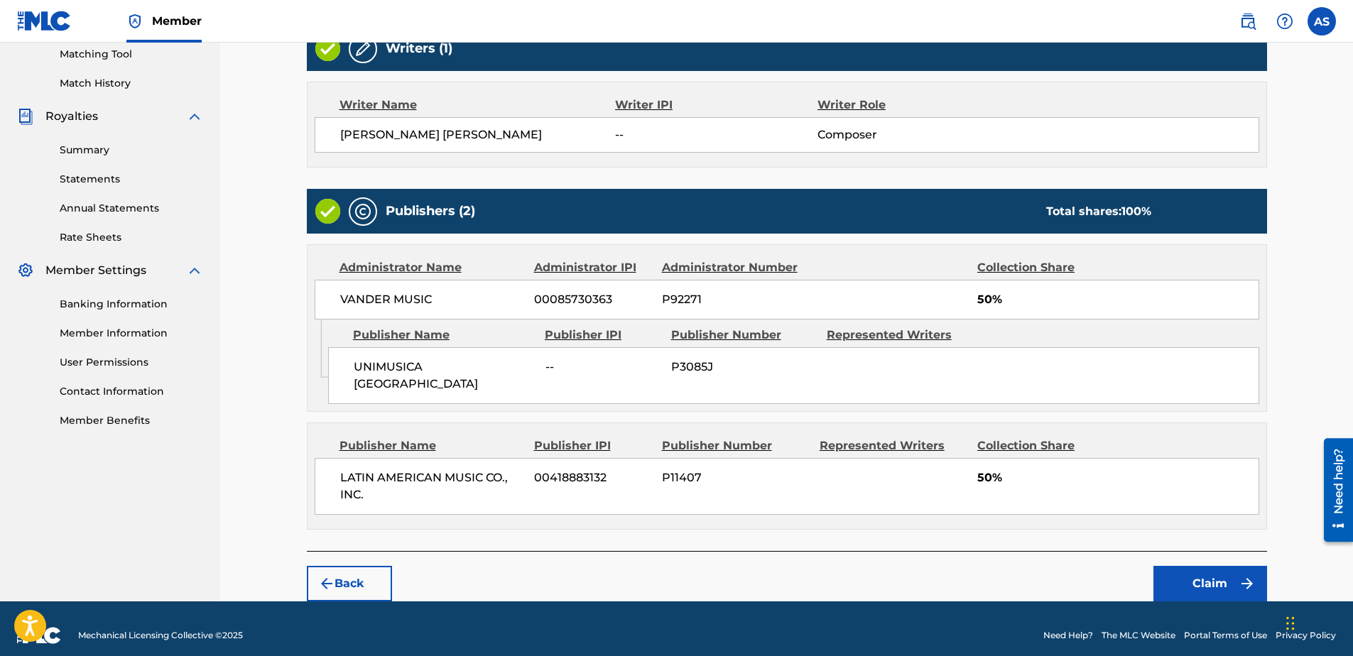
click at [1183, 566] on button "Claim" at bounding box center [1210, 584] width 114 height 36
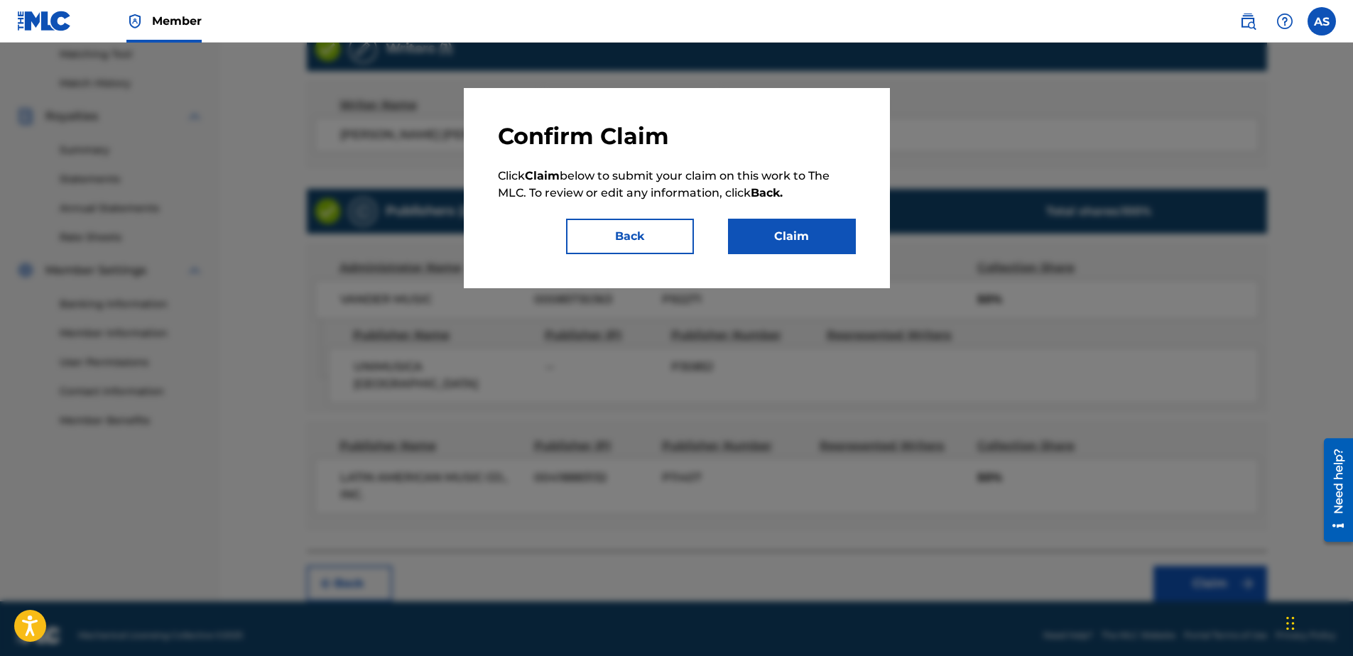
click at [775, 232] on button "Claim" at bounding box center [792, 237] width 128 height 36
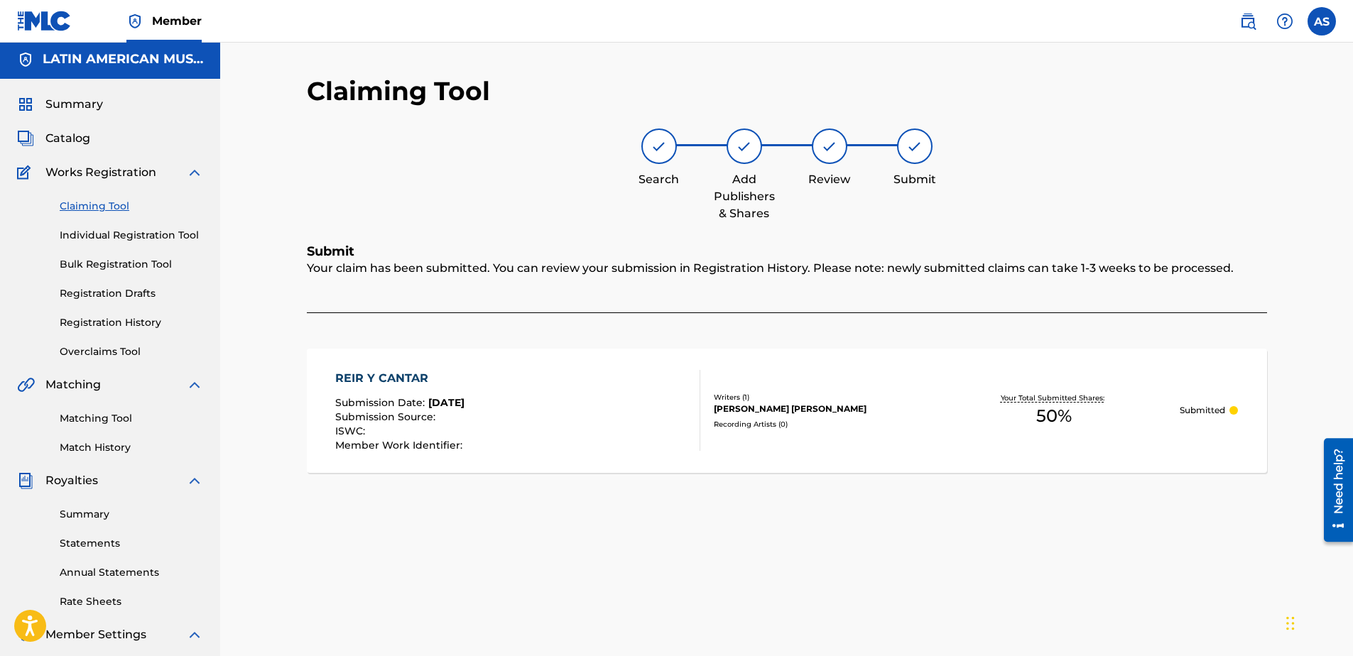
scroll to position [0, 0]
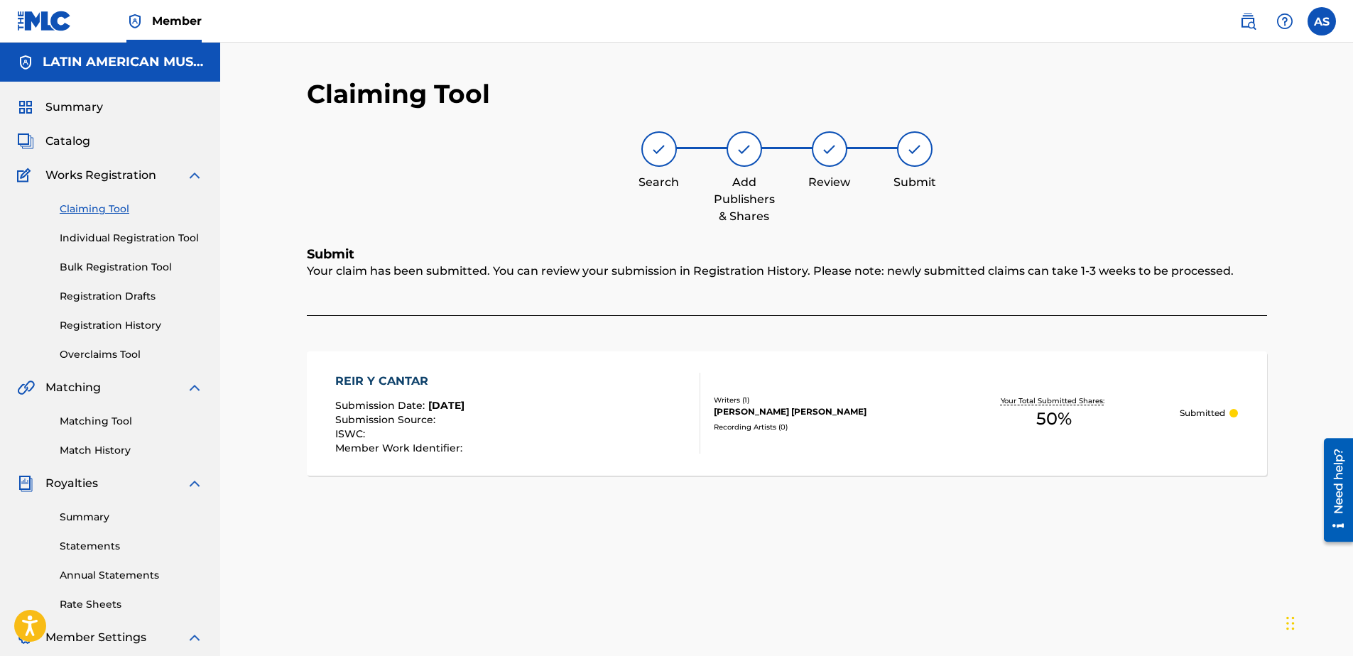
click at [529, 435] on div "REIR Y CANTAR Submission Date : [DATE] Submission Source : ISWC : Member Work I…" at bounding box center [517, 413] width 365 height 81
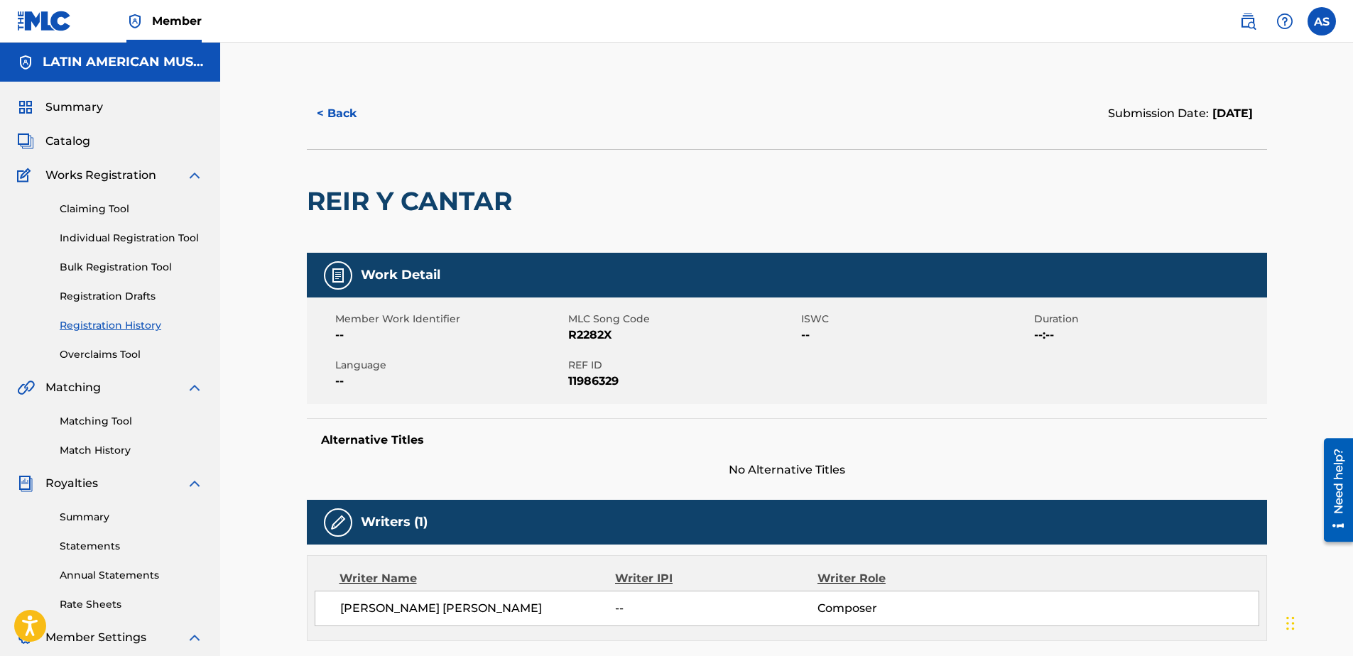
click at [359, 115] on button "< Back" at bounding box center [349, 114] width 85 height 36
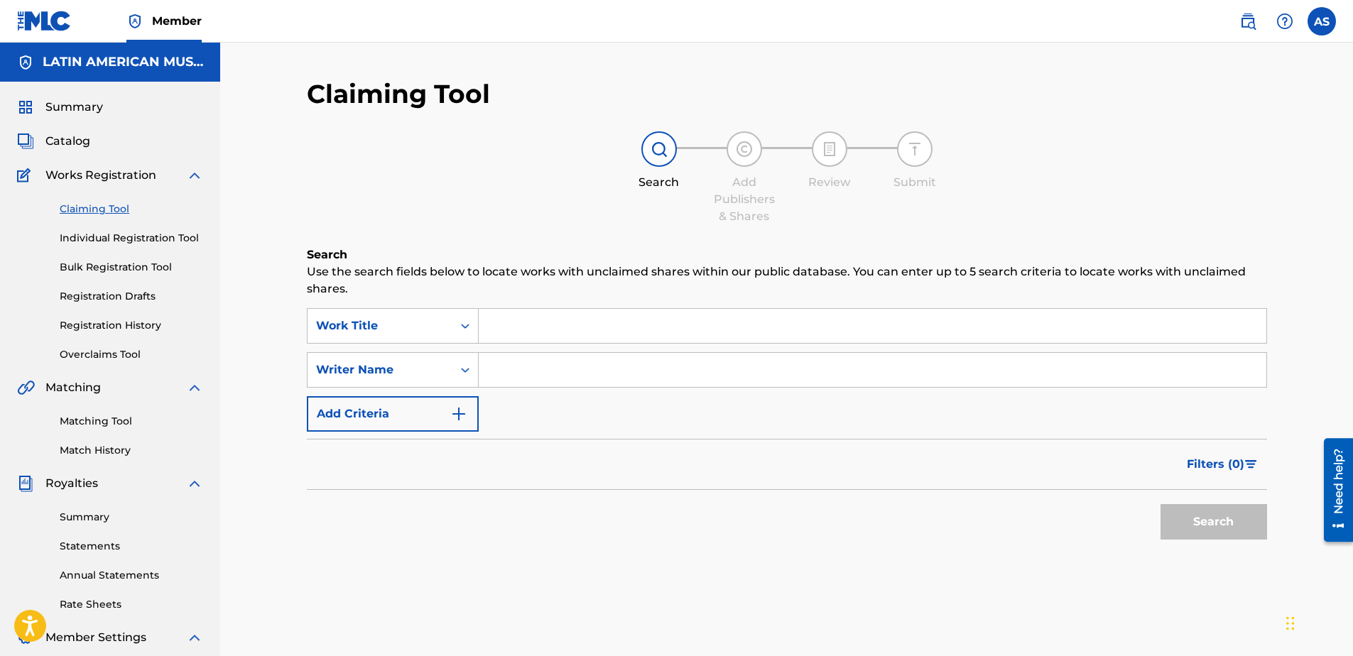
click at [65, 136] on span "Catalog" at bounding box center [67, 141] width 45 height 17
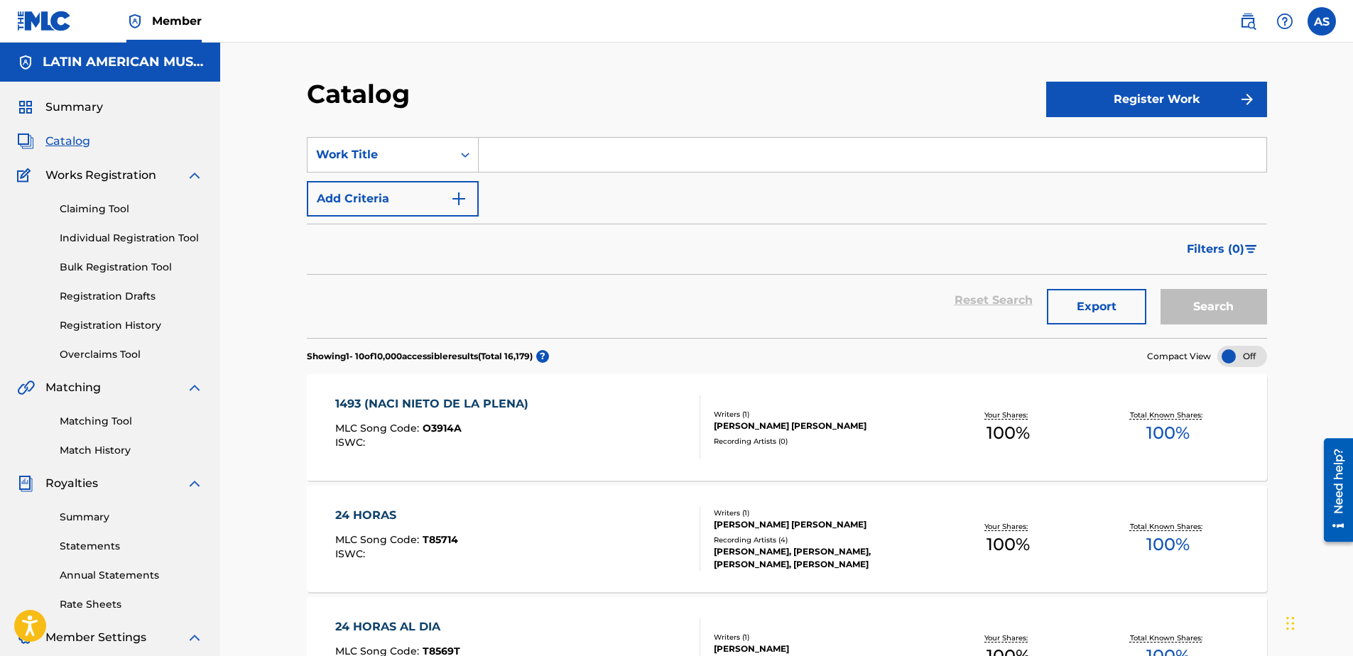
drag, startPoint x: 1248, startPoint y: 23, endPoint x: 1238, endPoint y: 33, distance: 14.6
click at [1249, 23] on img at bounding box center [1247, 21] width 17 height 17
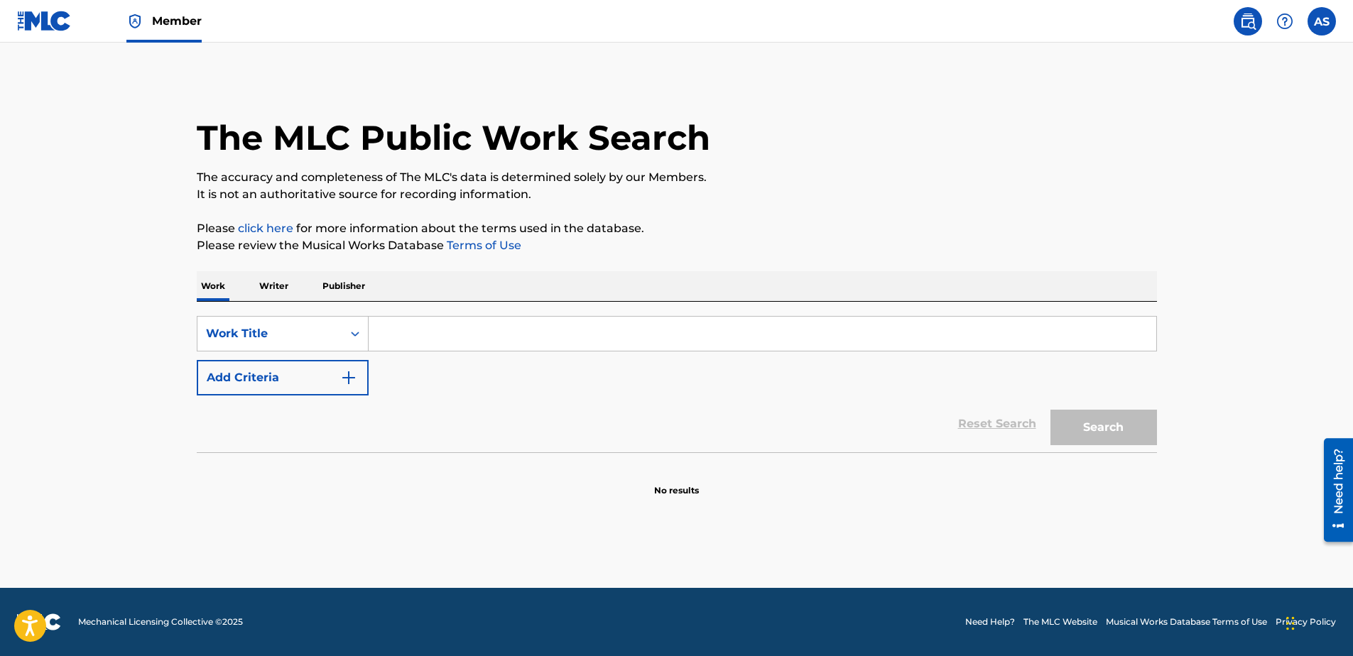
drag, startPoint x: 386, startPoint y: 350, endPoint x: 391, endPoint y: 342, distance: 8.9
click at [390, 347] on input "Search Form" at bounding box center [763, 334] width 788 height 34
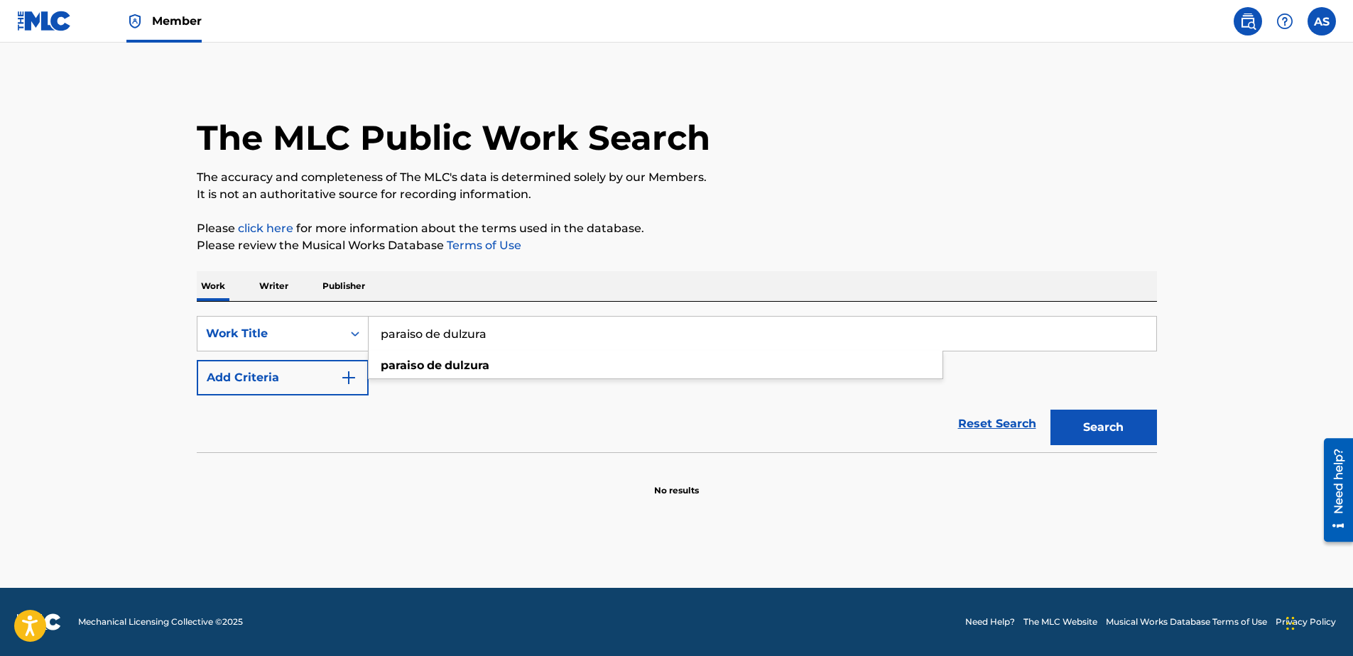
type input "paraiso de dulzura"
click at [1050, 410] on button "Search" at bounding box center [1103, 428] width 107 height 36
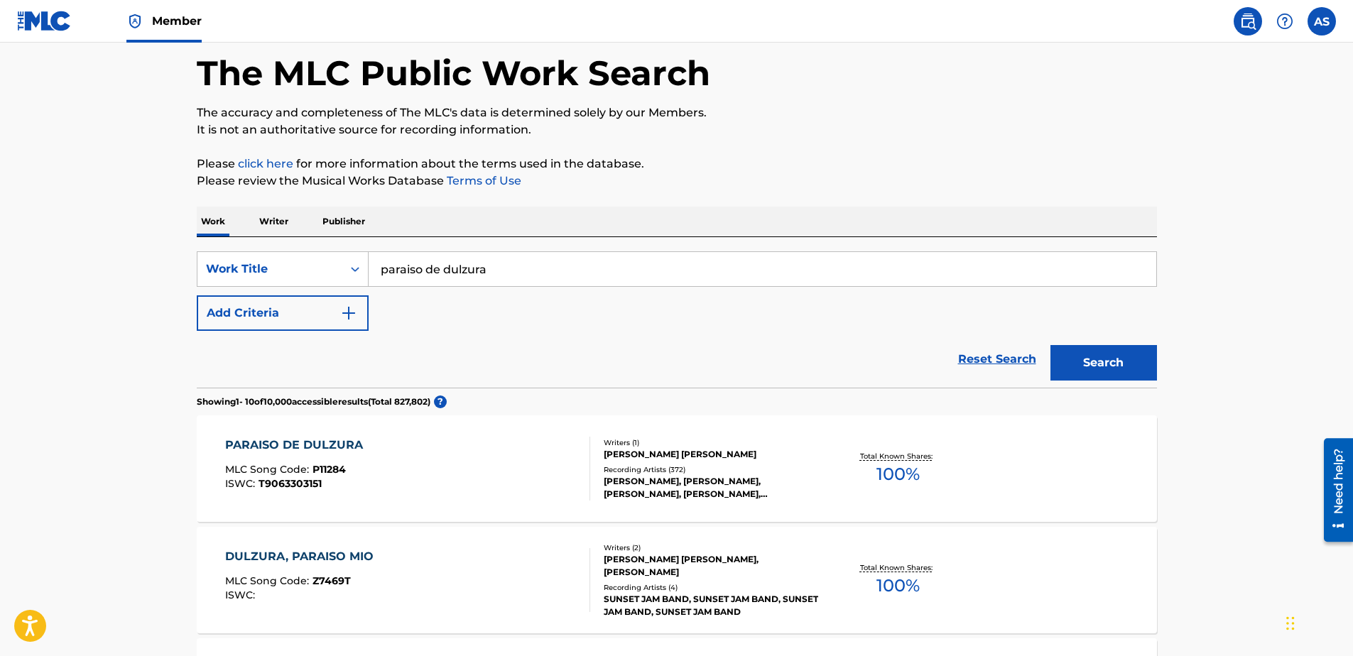
scroll to position [142, 0]
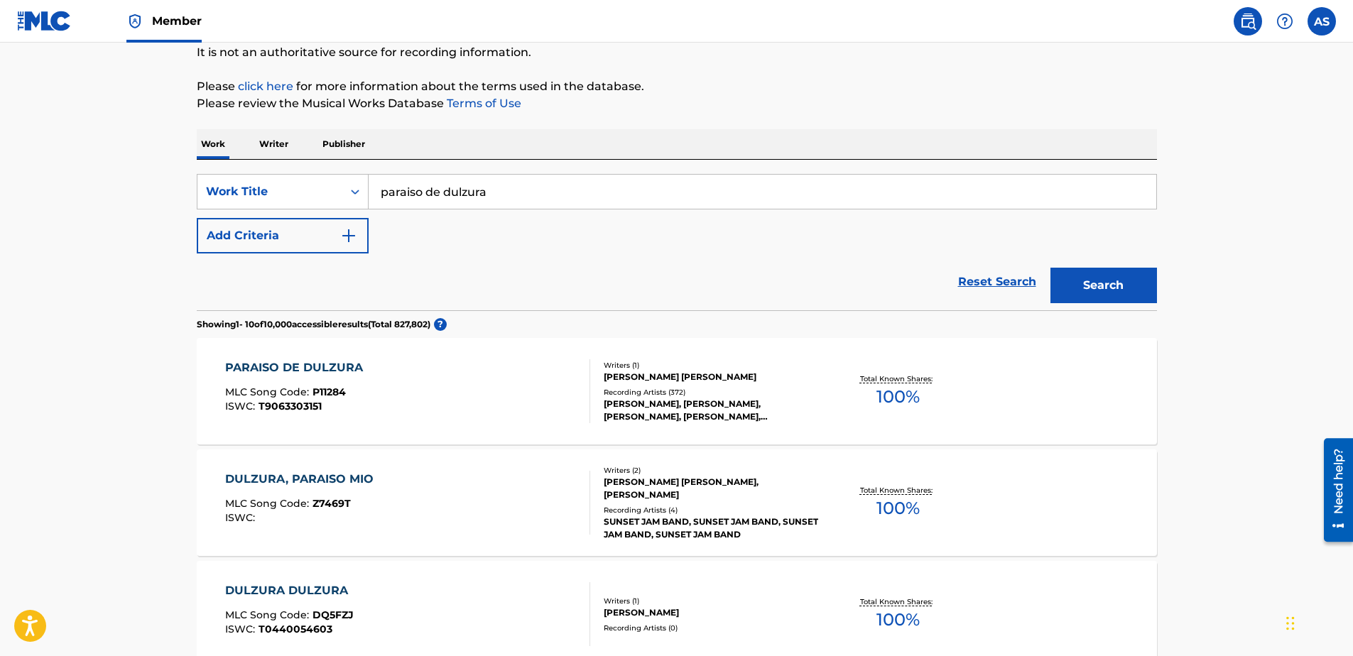
click at [466, 386] on div "PARAISO DE DULZURA MLC Song Code : P11284 ISWC : T9063303151" at bounding box center [407, 391] width 365 height 64
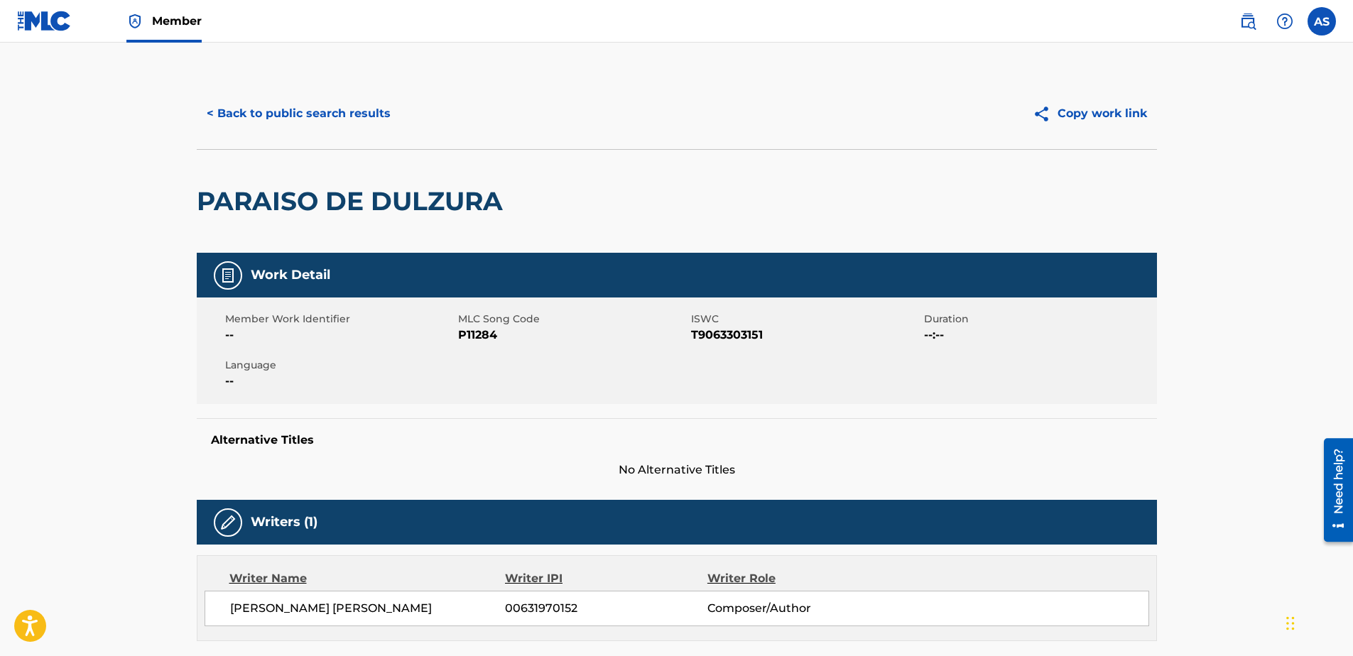
click at [293, 118] on button "< Back to public search results" at bounding box center [299, 114] width 204 height 36
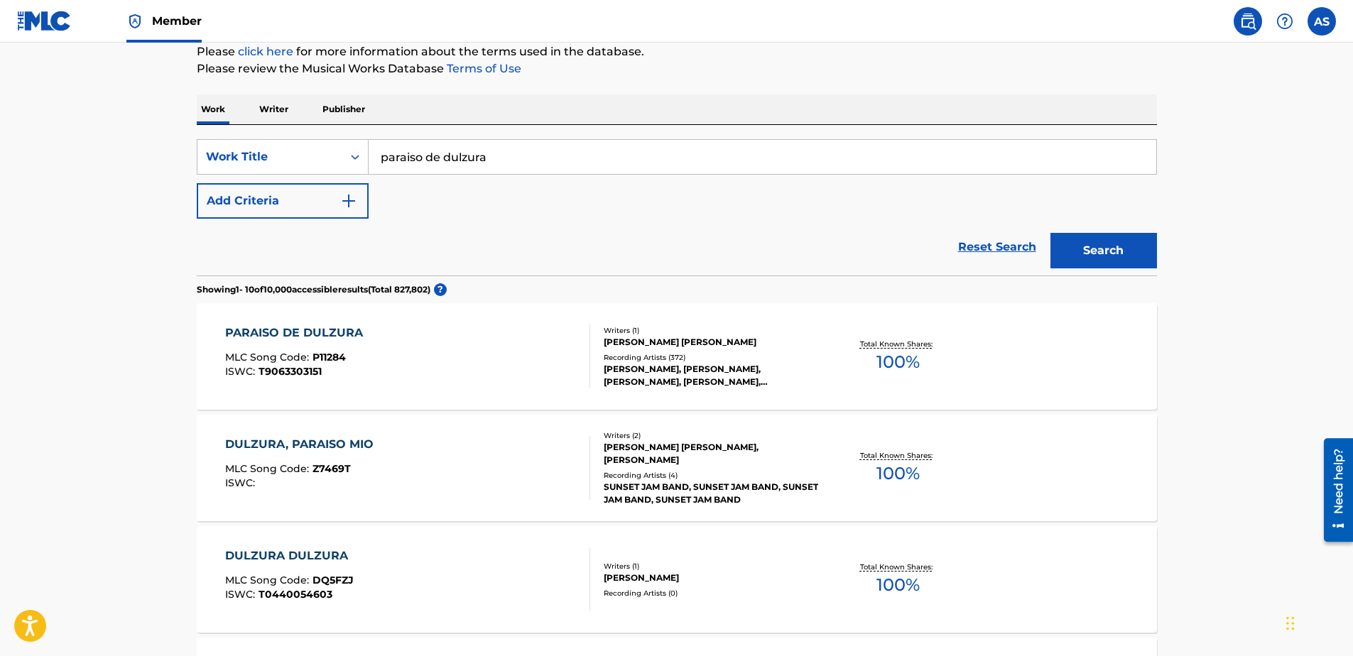
scroll to position [71, 0]
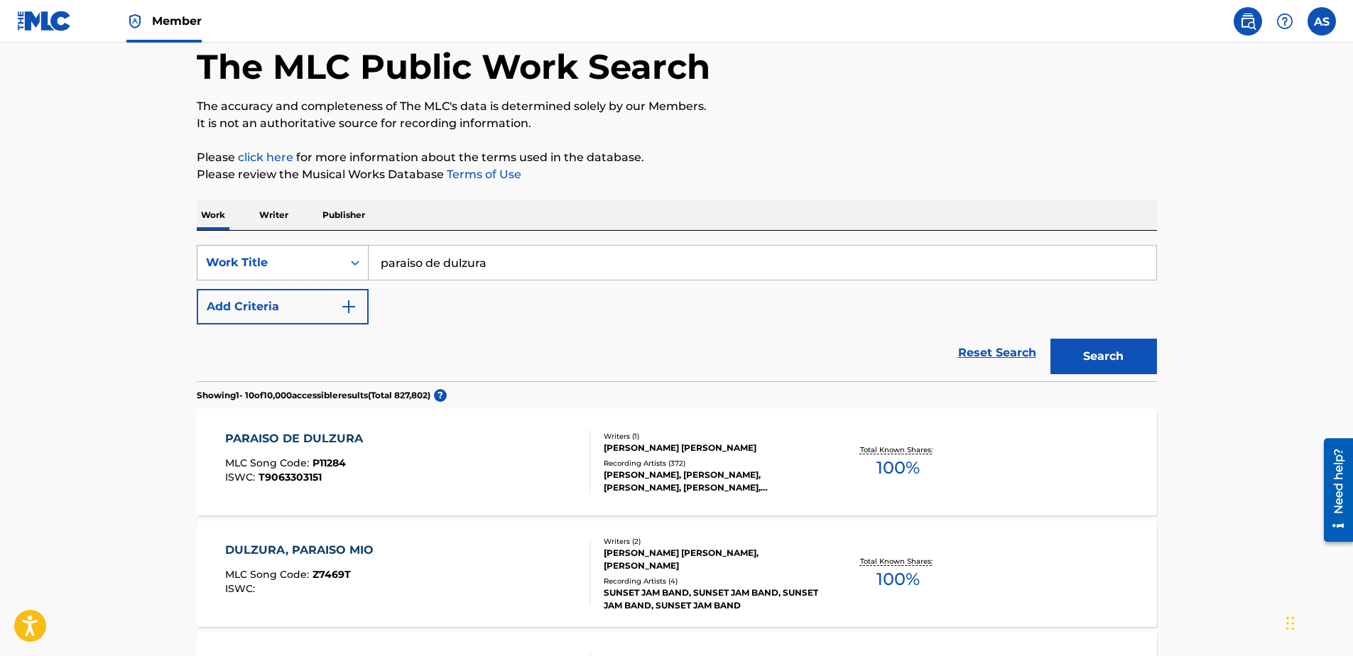
drag, startPoint x: 487, startPoint y: 254, endPoint x: 310, endPoint y: 254, distance: 176.1
click at [317, 254] on div "SearchWithCriteria4c1ddea2-84d0-4b5e-bdb0-24c3b4fa0c83 Work Title paraiso de du…" at bounding box center [677, 263] width 960 height 36
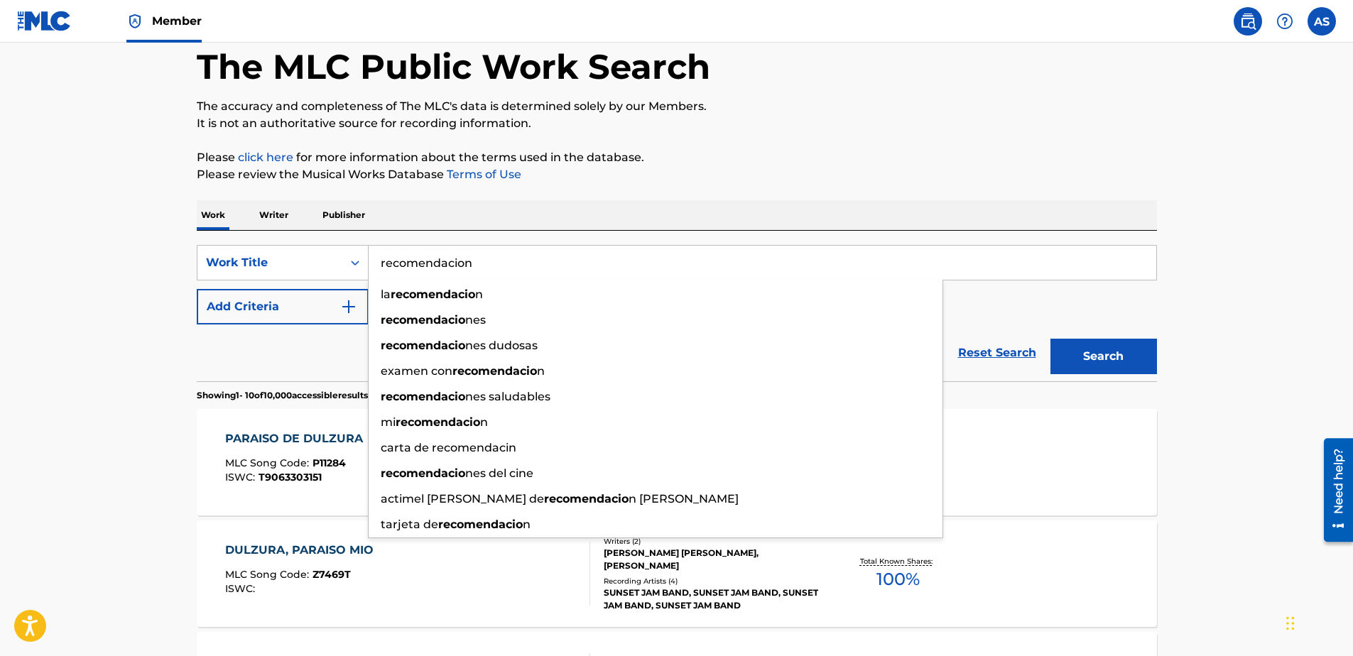
type input "recomendacion"
click at [1050, 339] on button "Search" at bounding box center [1103, 357] width 107 height 36
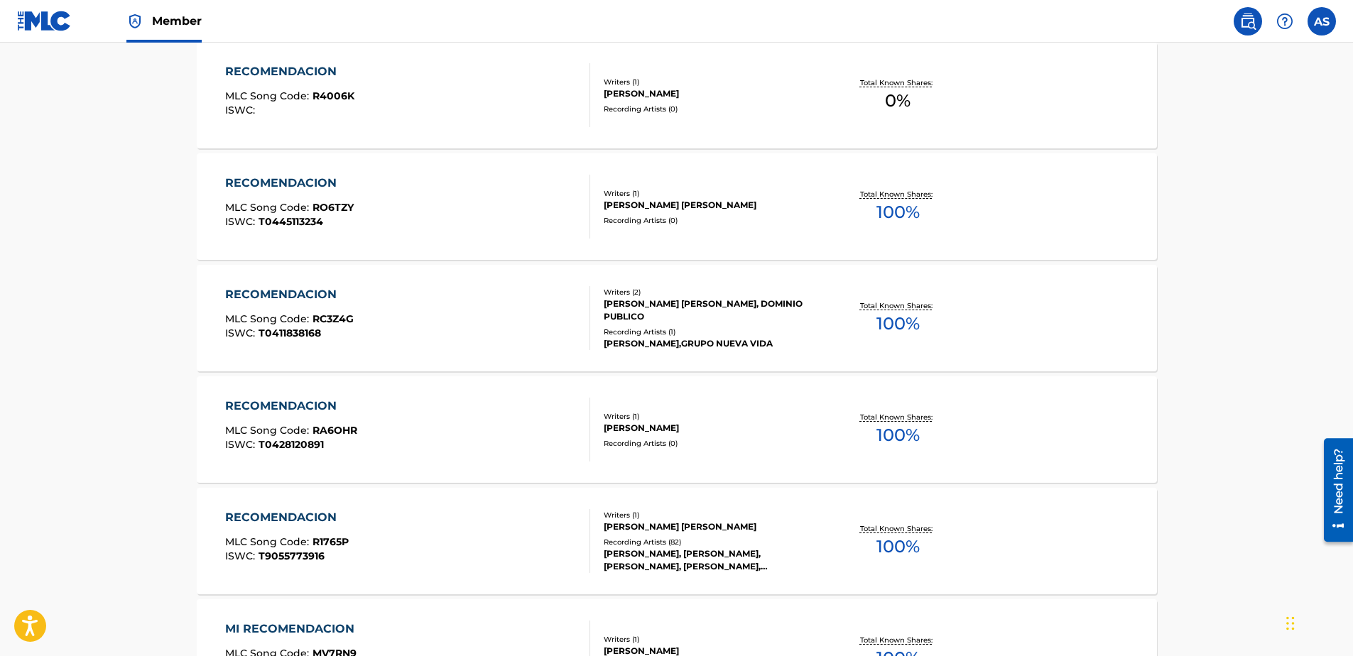
scroll to position [639, 0]
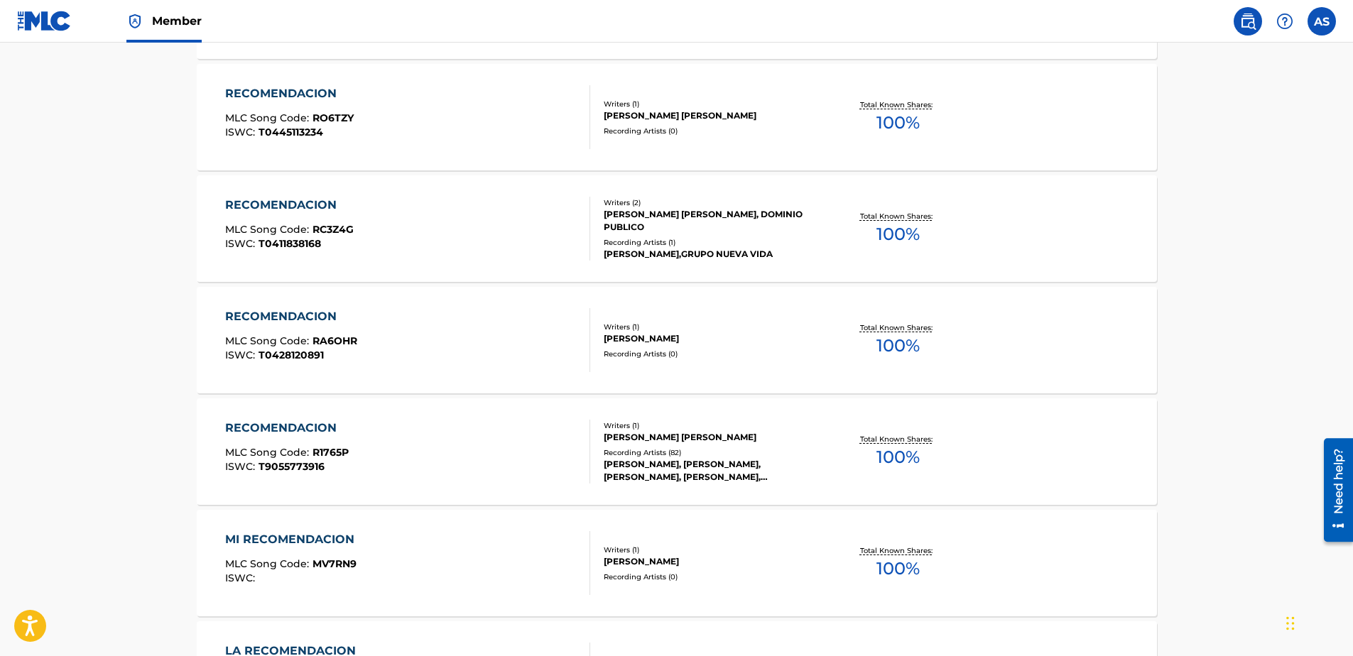
click at [433, 438] on div "RECOMENDACION MLC Song Code : R1765P ISWC : T9055773916" at bounding box center [407, 452] width 365 height 64
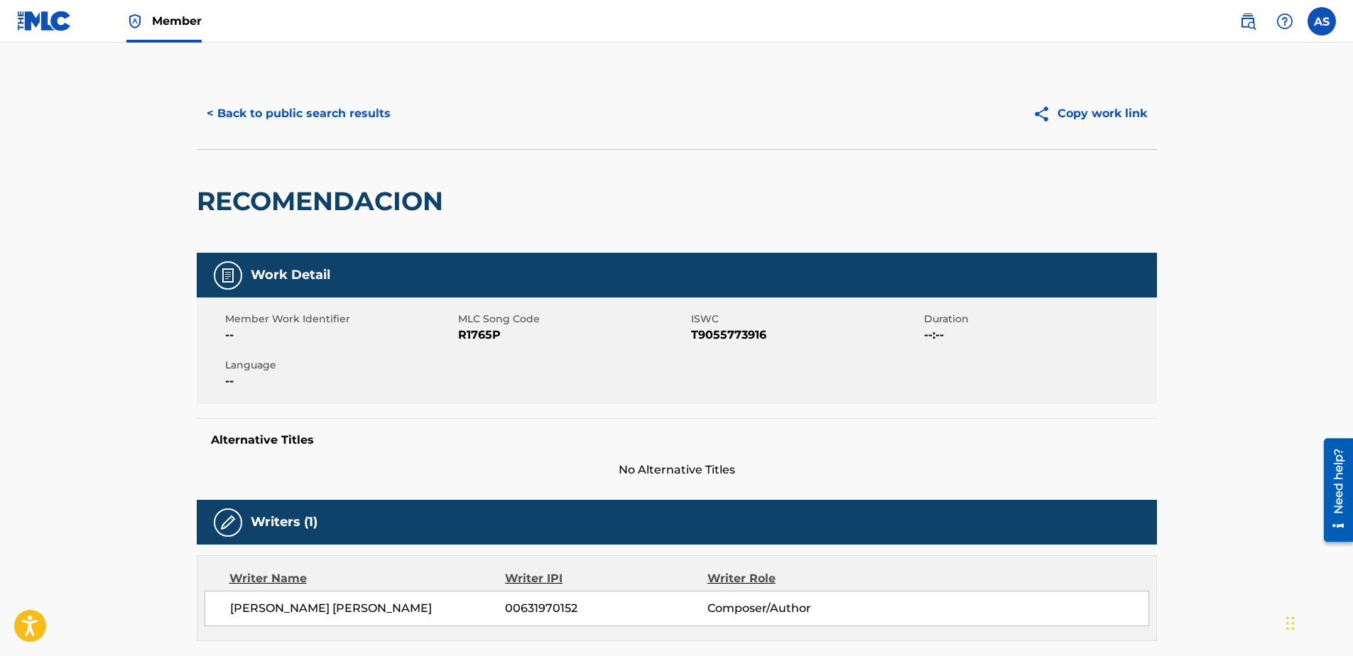
click at [342, 109] on button "< Back to public search results" at bounding box center [299, 114] width 204 height 36
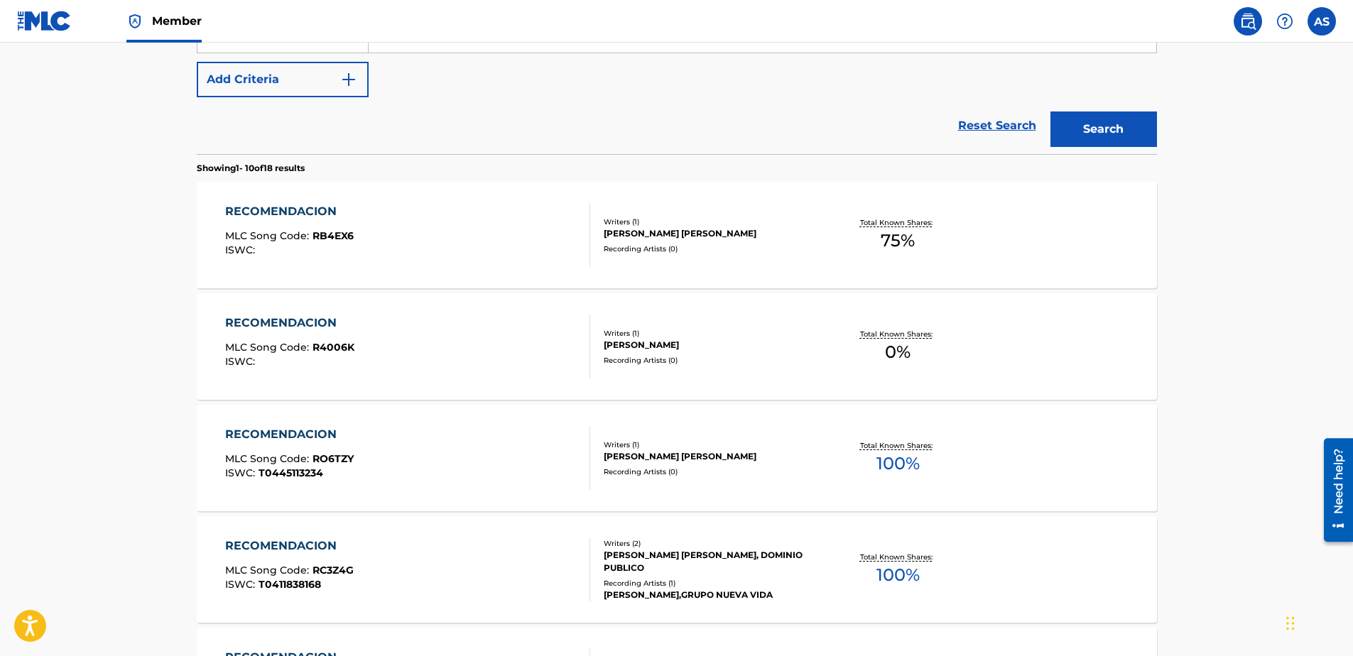
scroll to position [159, 0]
